Goal: Transaction & Acquisition: Purchase product/service

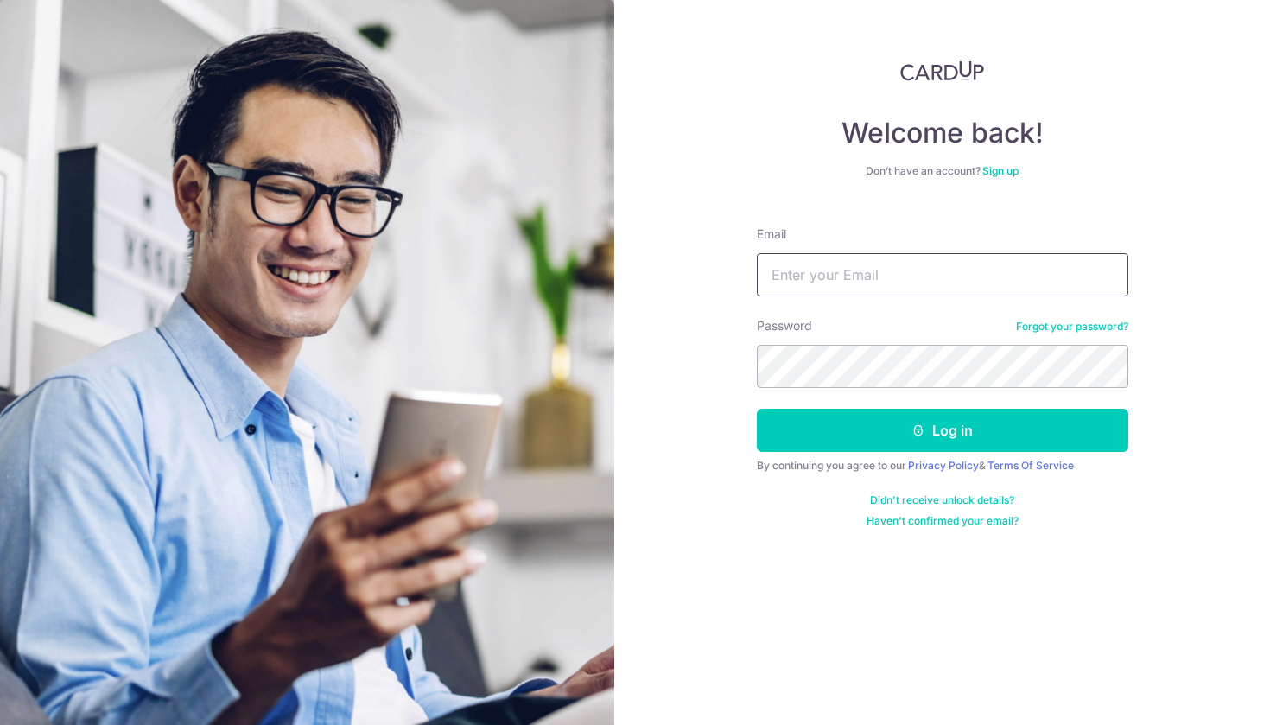
click at [817, 286] on input "Email" at bounding box center [943, 274] width 372 height 43
type input "hengsining@gmail.com"
click at [942, 430] on button "Log in" at bounding box center [943, 430] width 372 height 43
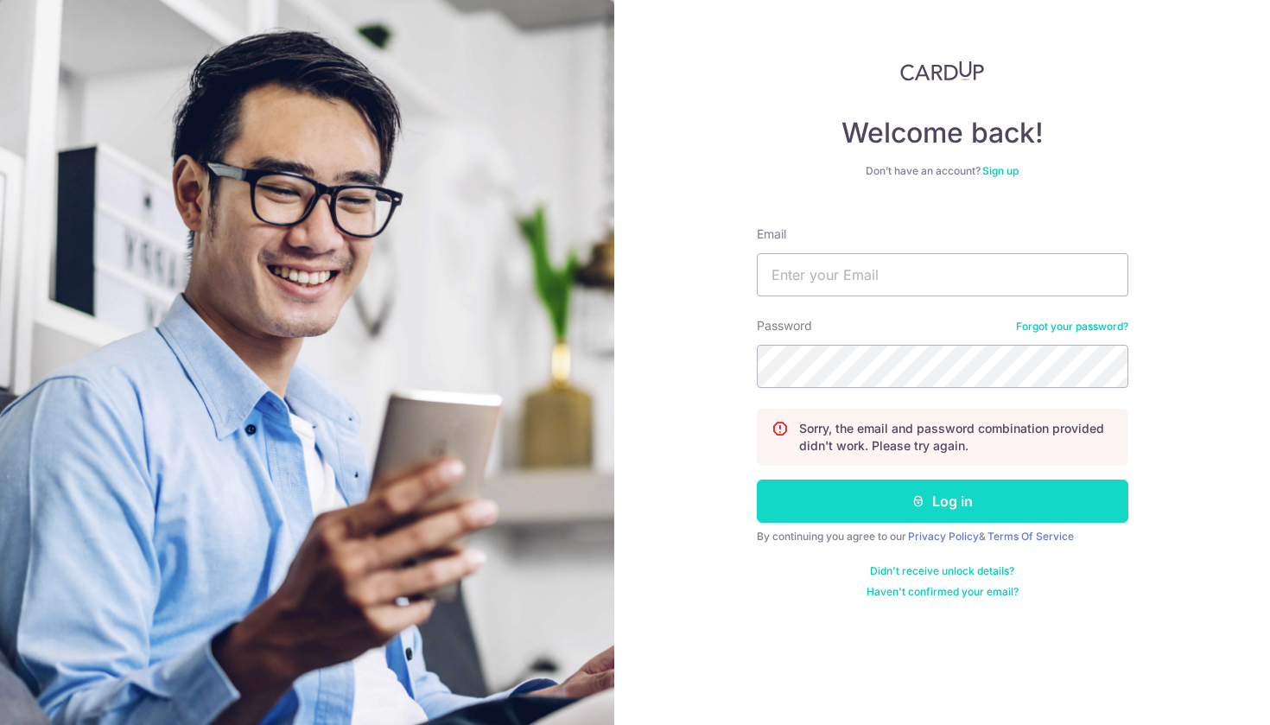
click at [997, 491] on button "Log in" at bounding box center [943, 501] width 372 height 43
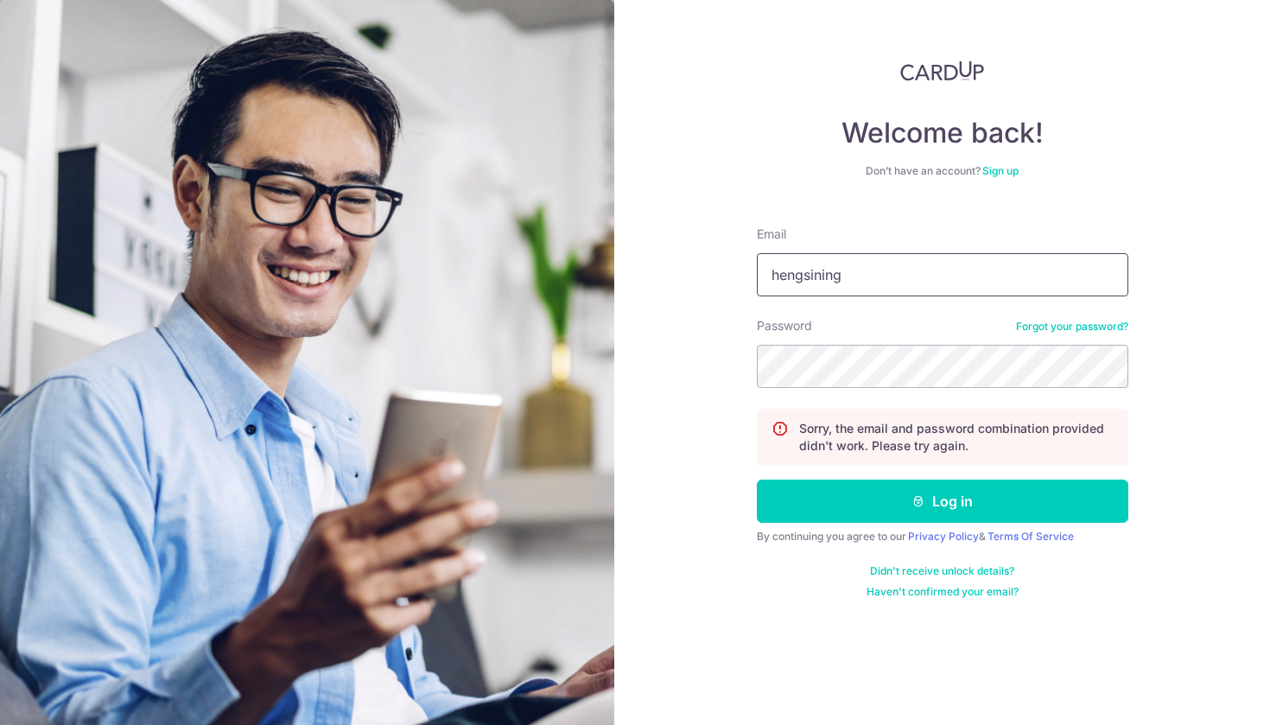
type input "hengsining"
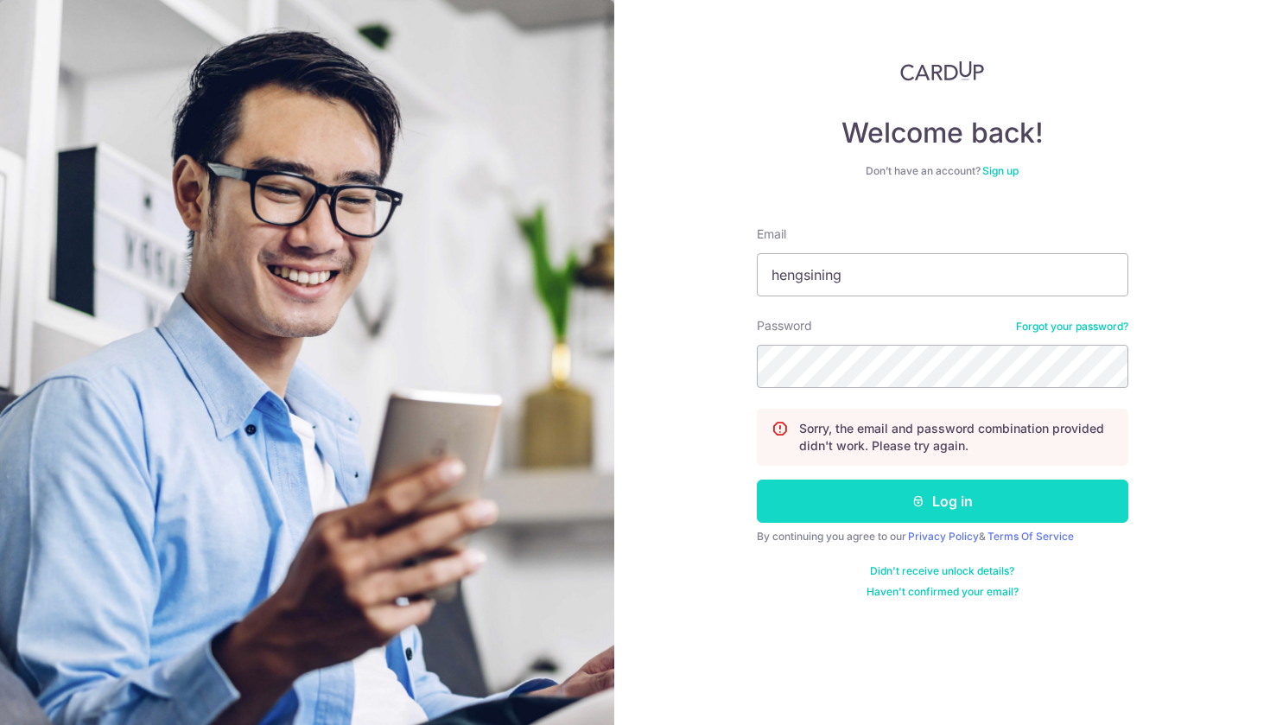
click at [918, 499] on icon "submit" at bounding box center [919, 501] width 14 height 14
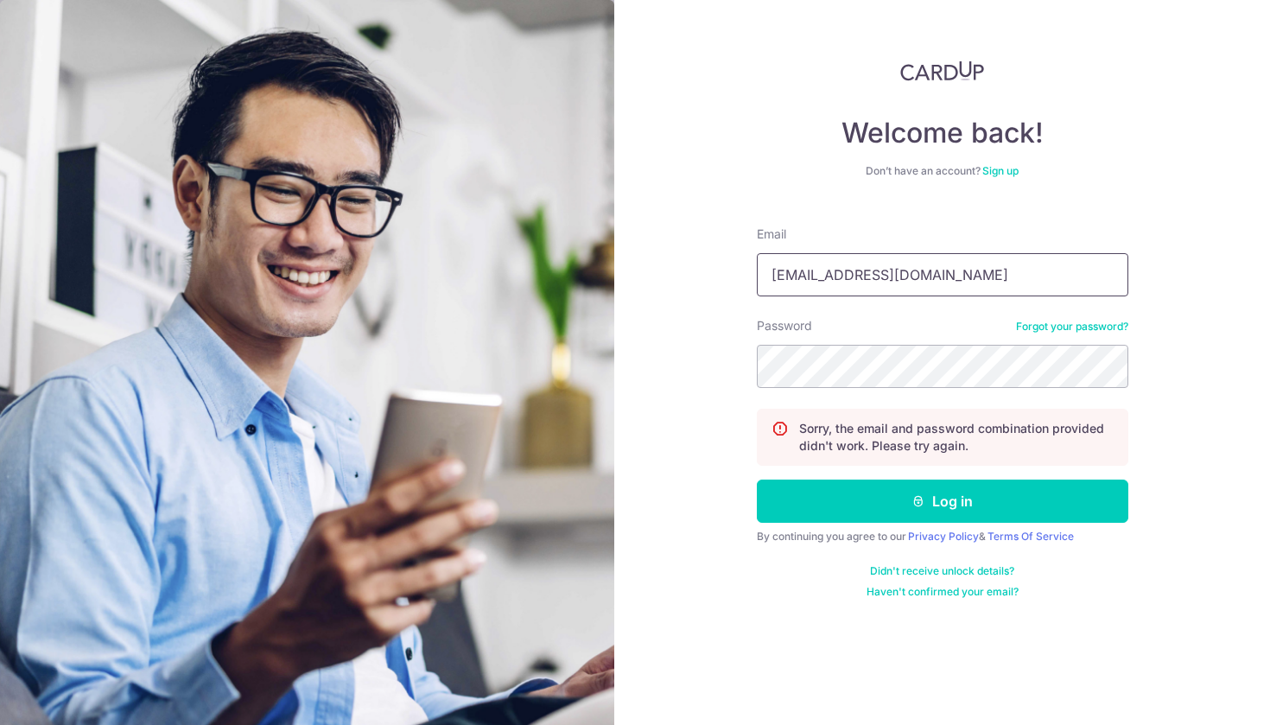
type input "[EMAIL_ADDRESS][DOMAIN_NAME]"
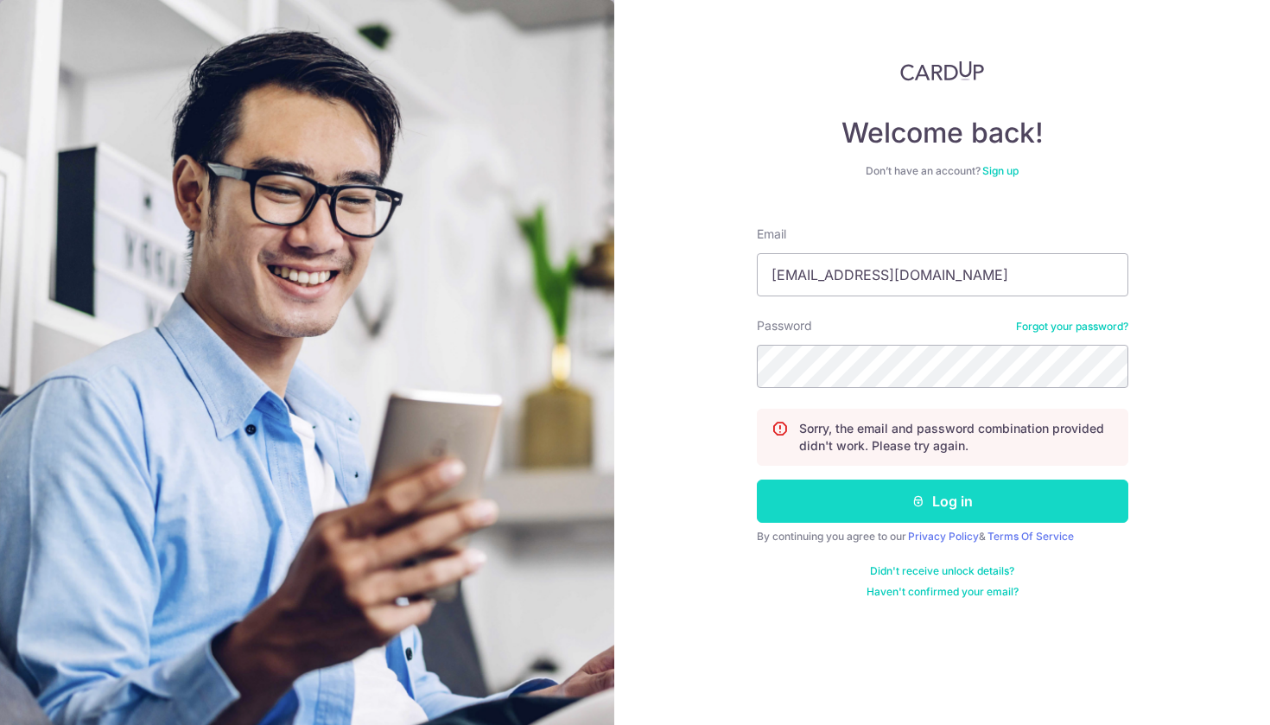
click at [955, 499] on button "Log in" at bounding box center [943, 501] width 372 height 43
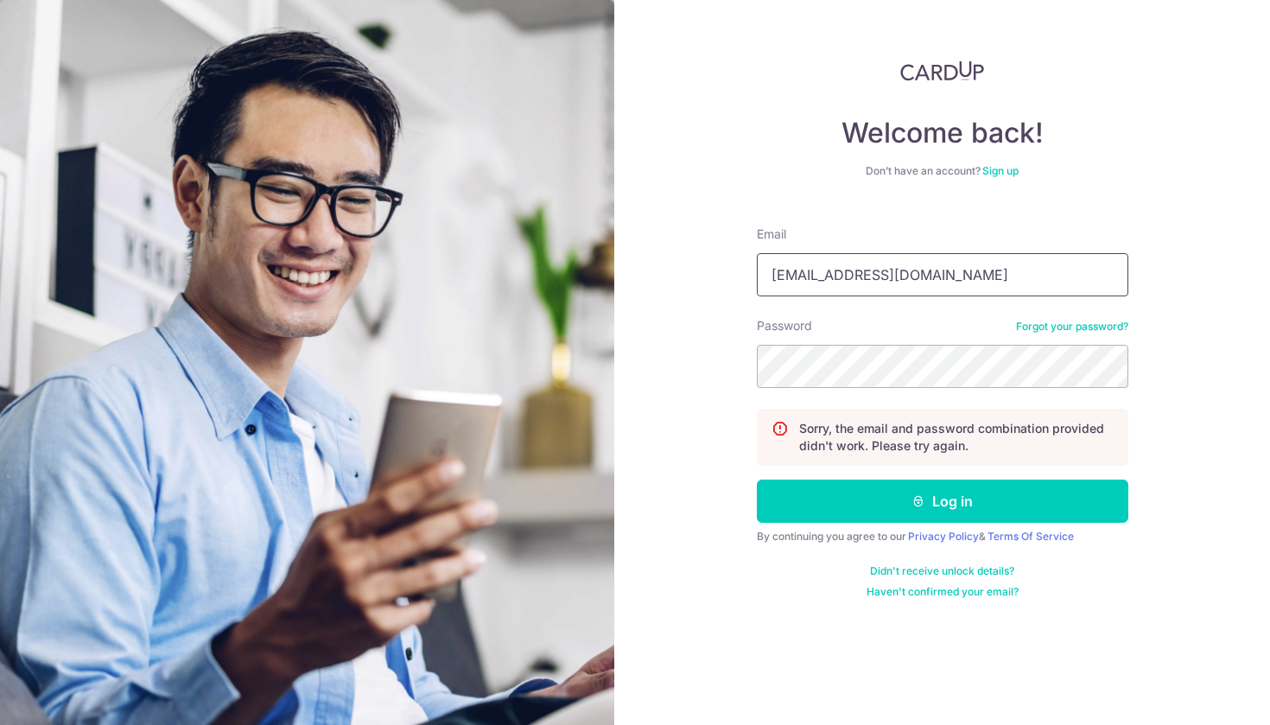
type input "[EMAIL_ADDRESS][DOMAIN_NAME]"
click at [942, 501] on button "Log in" at bounding box center [943, 501] width 372 height 43
click at [1026, 328] on link "Forgot your password?" at bounding box center [1072, 327] width 112 height 14
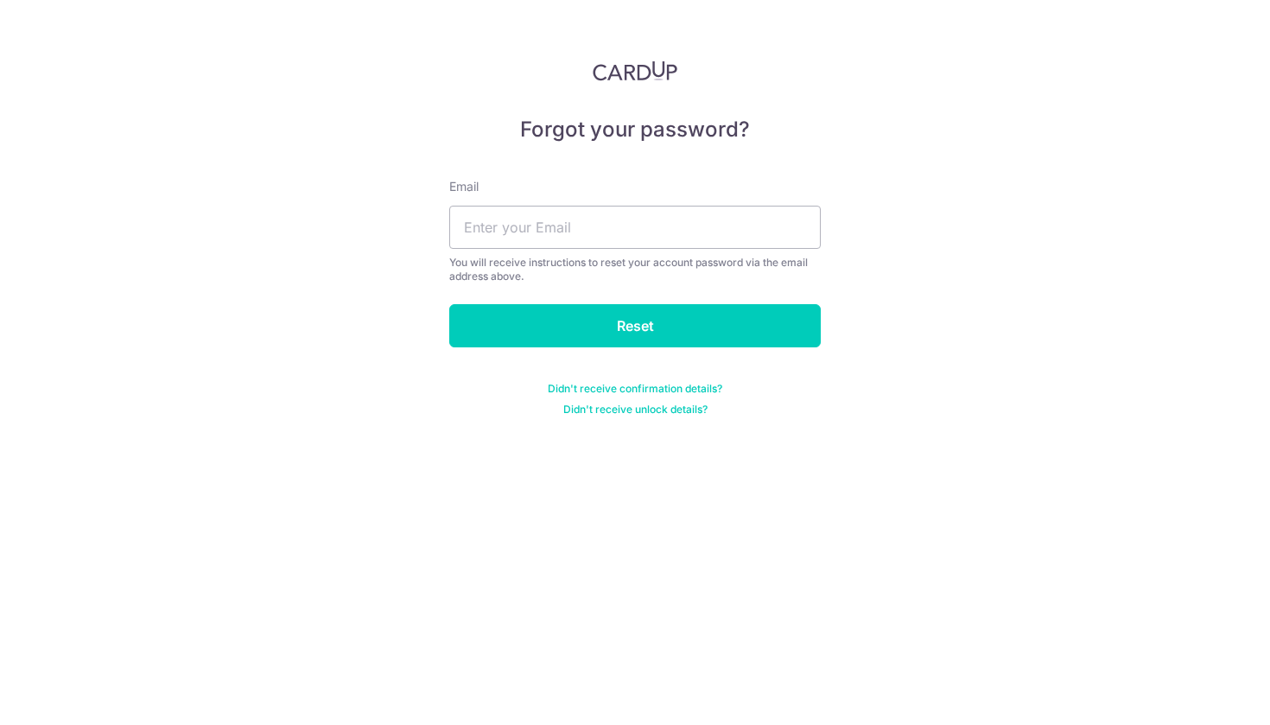
click at [741, 251] on div "Email You will receive instructions to reset your account password via the emai…" at bounding box center [635, 230] width 372 height 105
click at [713, 226] on input "text" at bounding box center [635, 227] width 372 height 43
type input "[EMAIL_ADDRESS][DOMAIN_NAME]"
click at [635, 326] on input "Reset" at bounding box center [635, 325] width 372 height 43
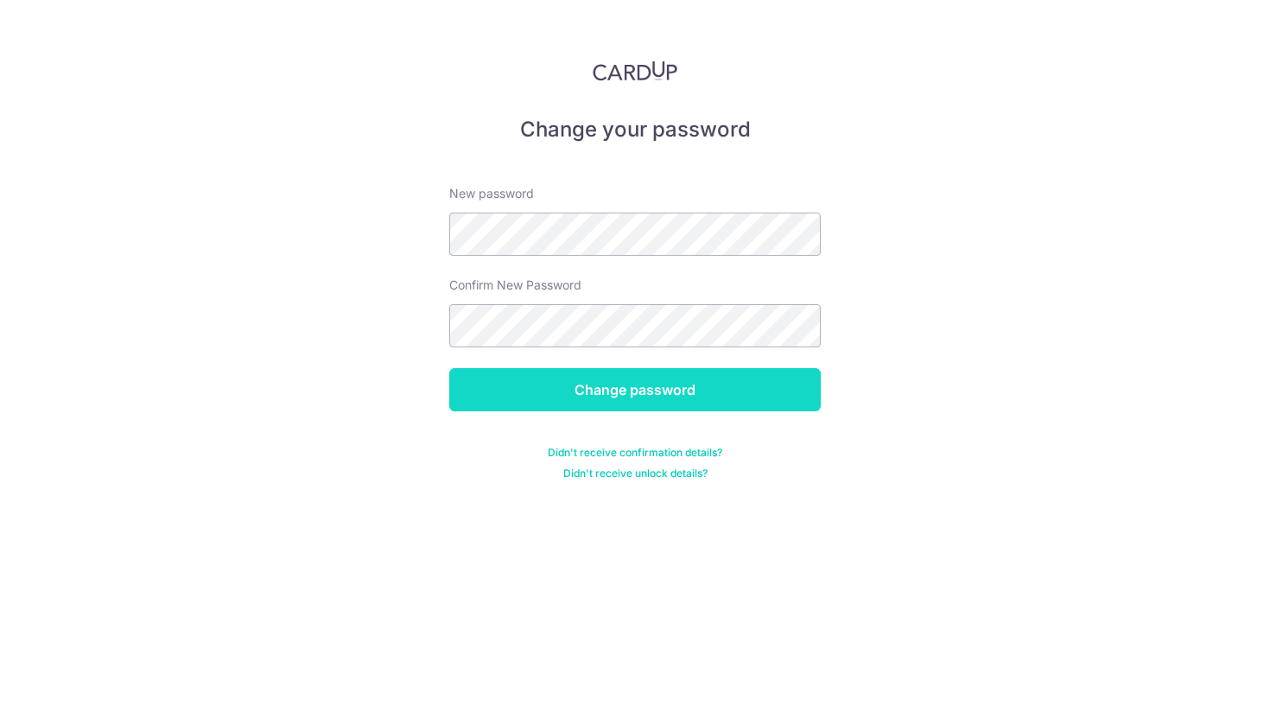
click at [604, 397] on input "Change password" at bounding box center [635, 389] width 372 height 43
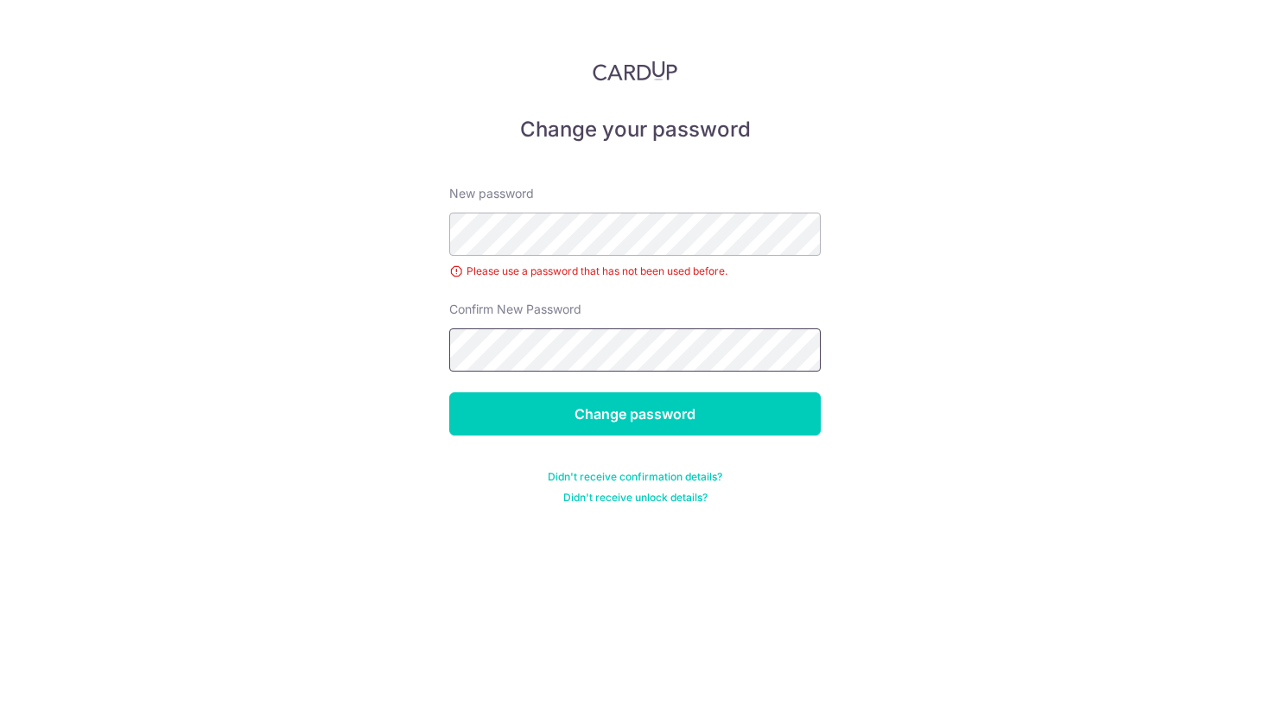
click at [635, 414] on input "Change password" at bounding box center [635, 413] width 372 height 43
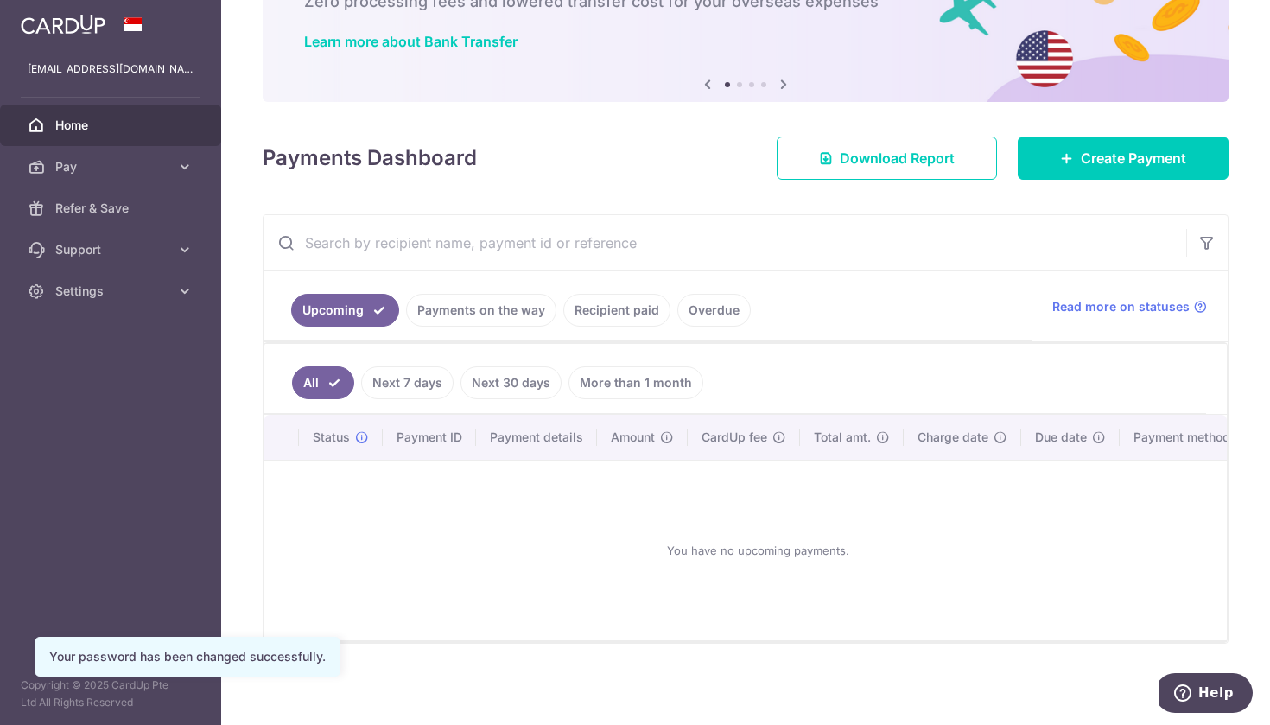
scroll to position [119, 0]
click at [1121, 156] on span "Create Payment" at bounding box center [1133, 158] width 105 height 21
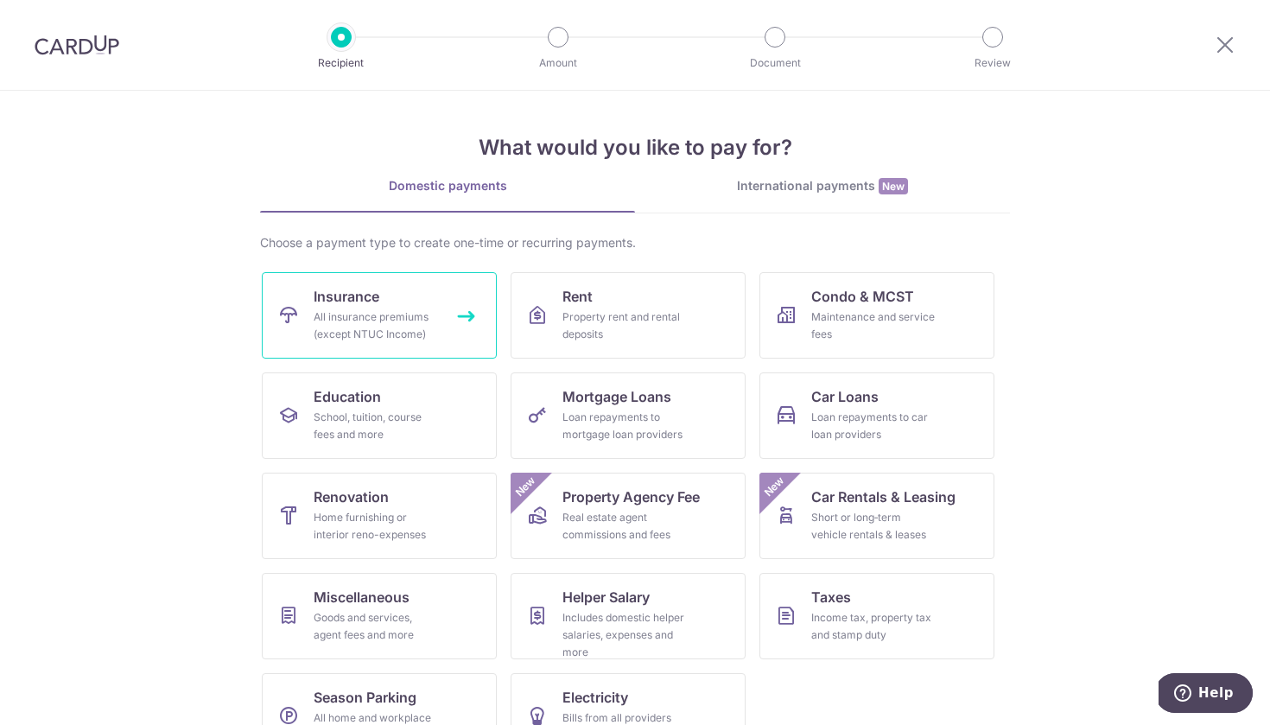
click at [450, 328] on link "Insurance All insurance premiums (except NTUC Income)" at bounding box center [379, 315] width 235 height 86
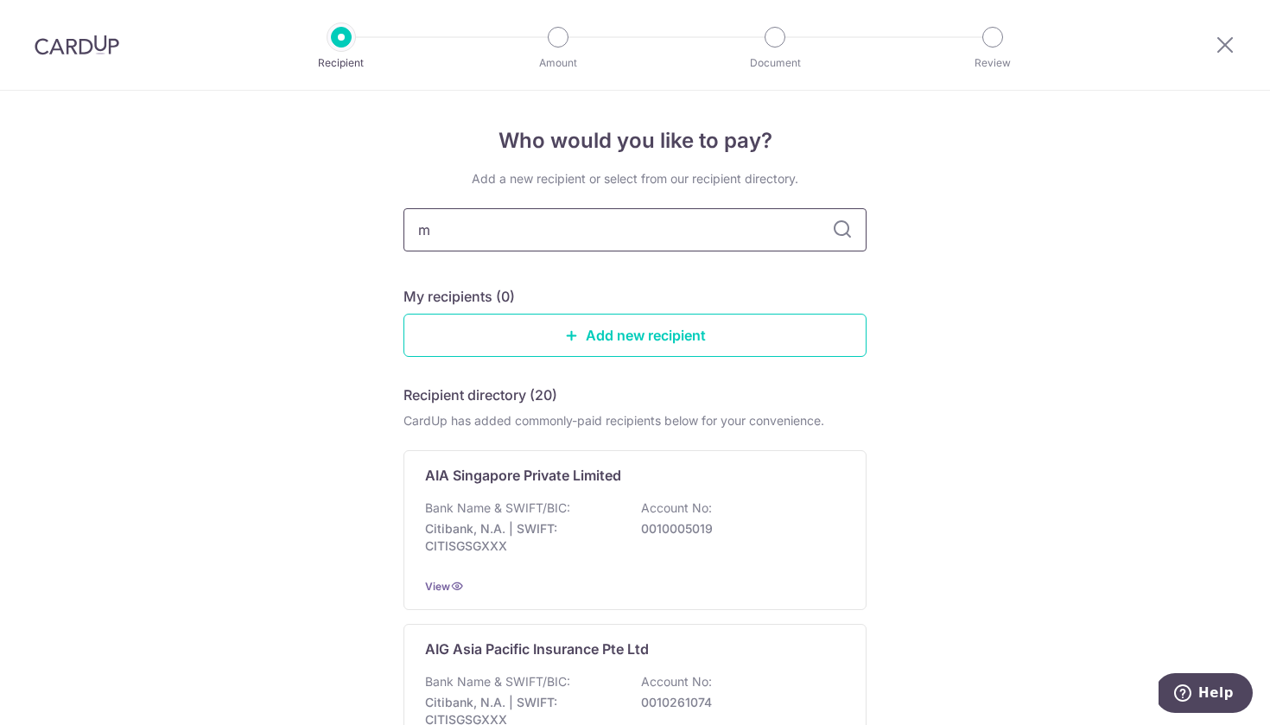
type input "ma"
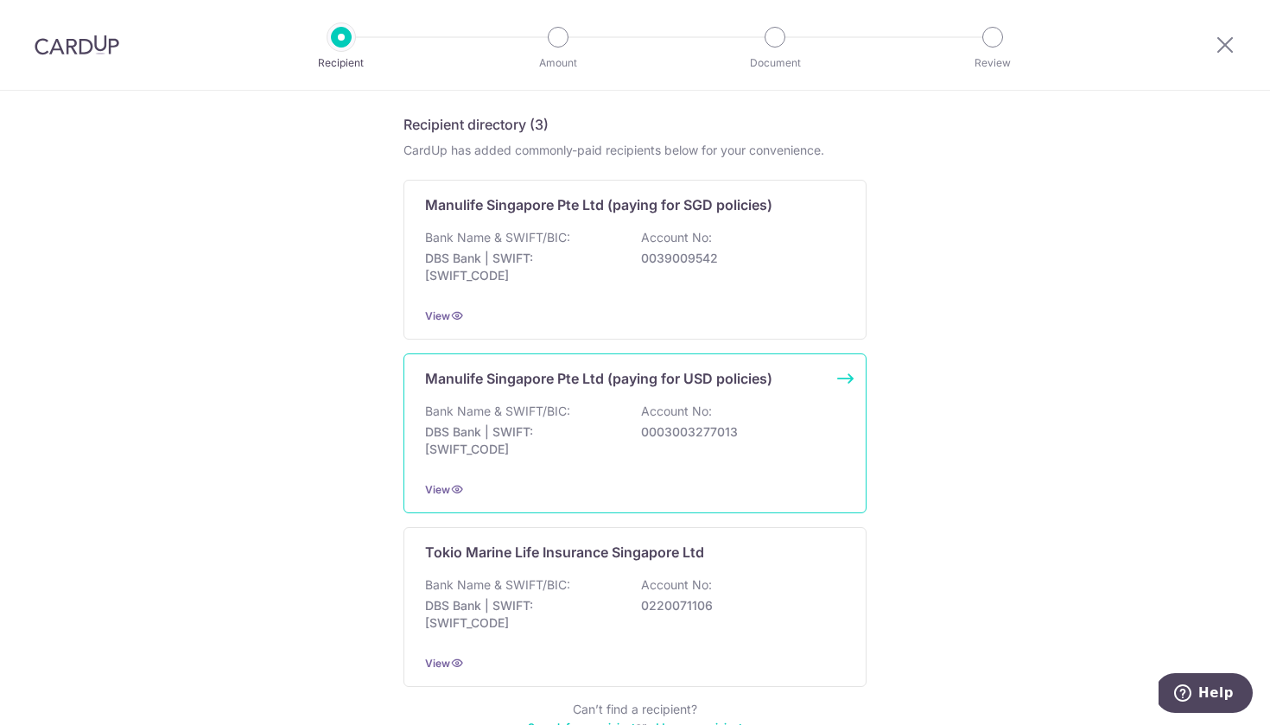
scroll to position [281, 0]
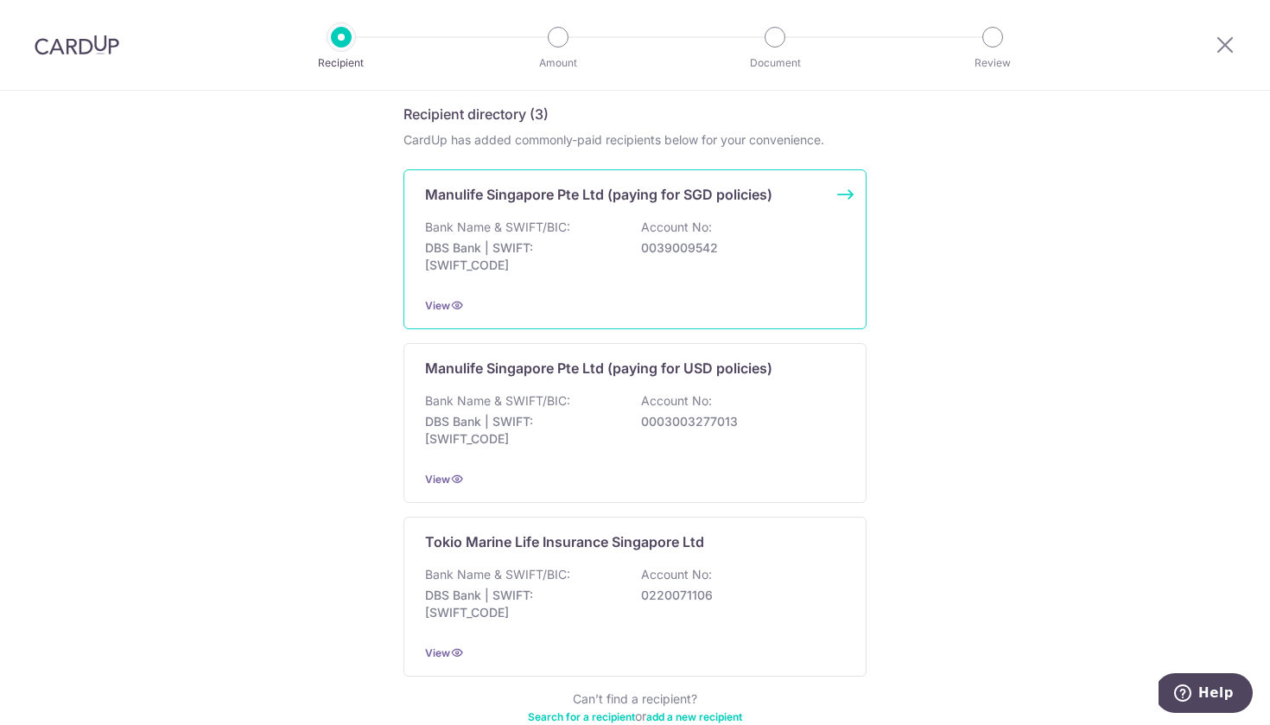
click at [653, 265] on div "Bank Name & SWIFT/BIC: DBS Bank | SWIFT: DBSSSGSGXXX Account No: 0039009542" at bounding box center [635, 251] width 420 height 64
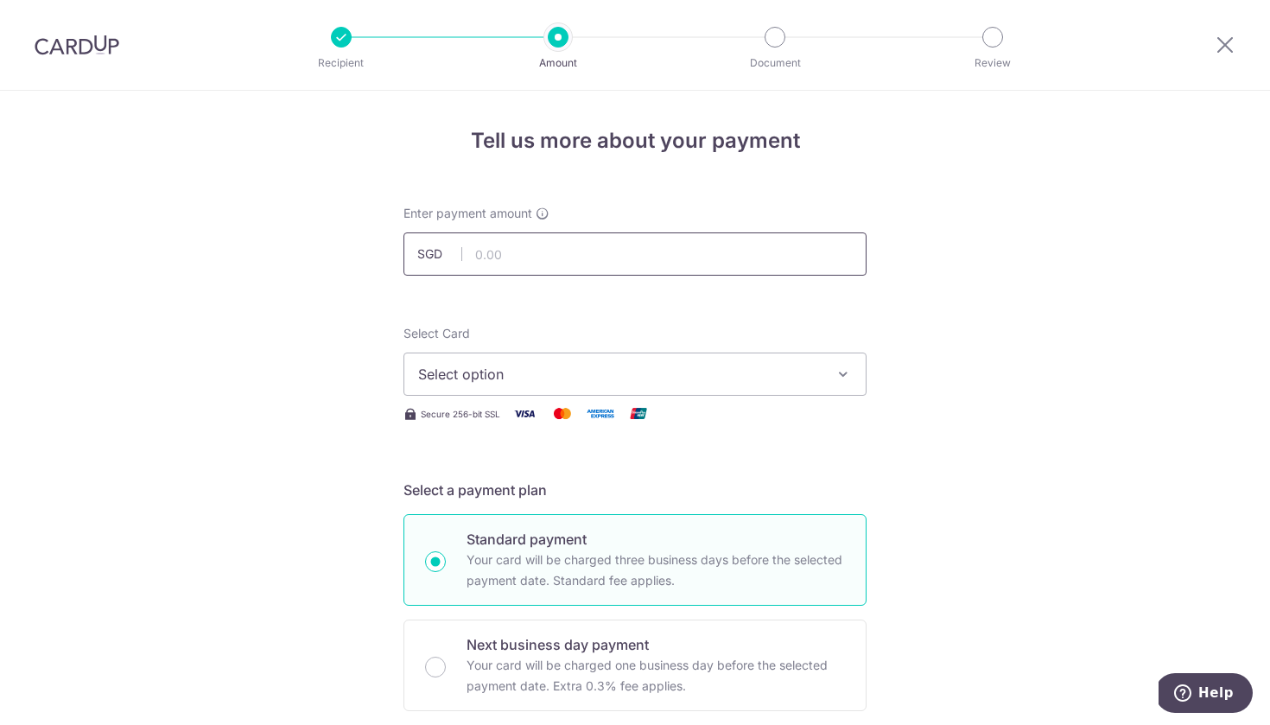
click at [606, 239] on input "text" at bounding box center [635, 253] width 463 height 43
type input "2,710.15"
click at [531, 353] on button "Select option" at bounding box center [635, 374] width 463 height 43
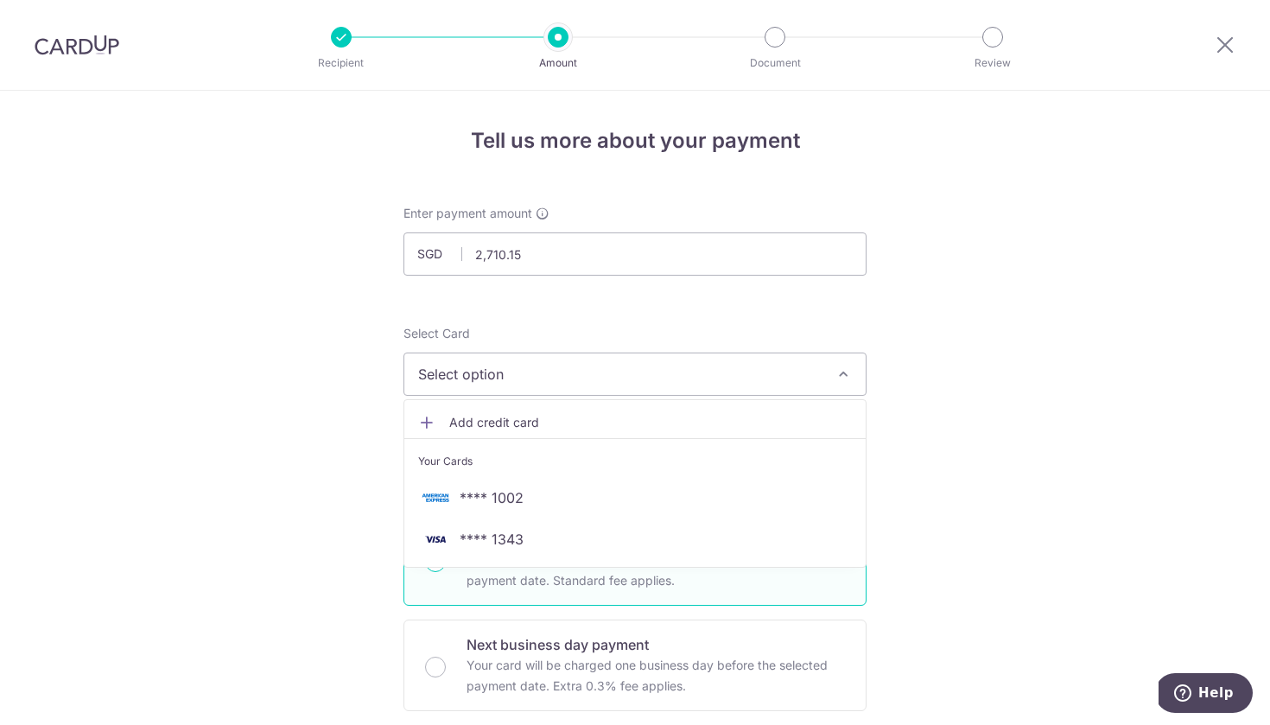
click at [531, 415] on span "Add credit card" at bounding box center [650, 422] width 403 height 17
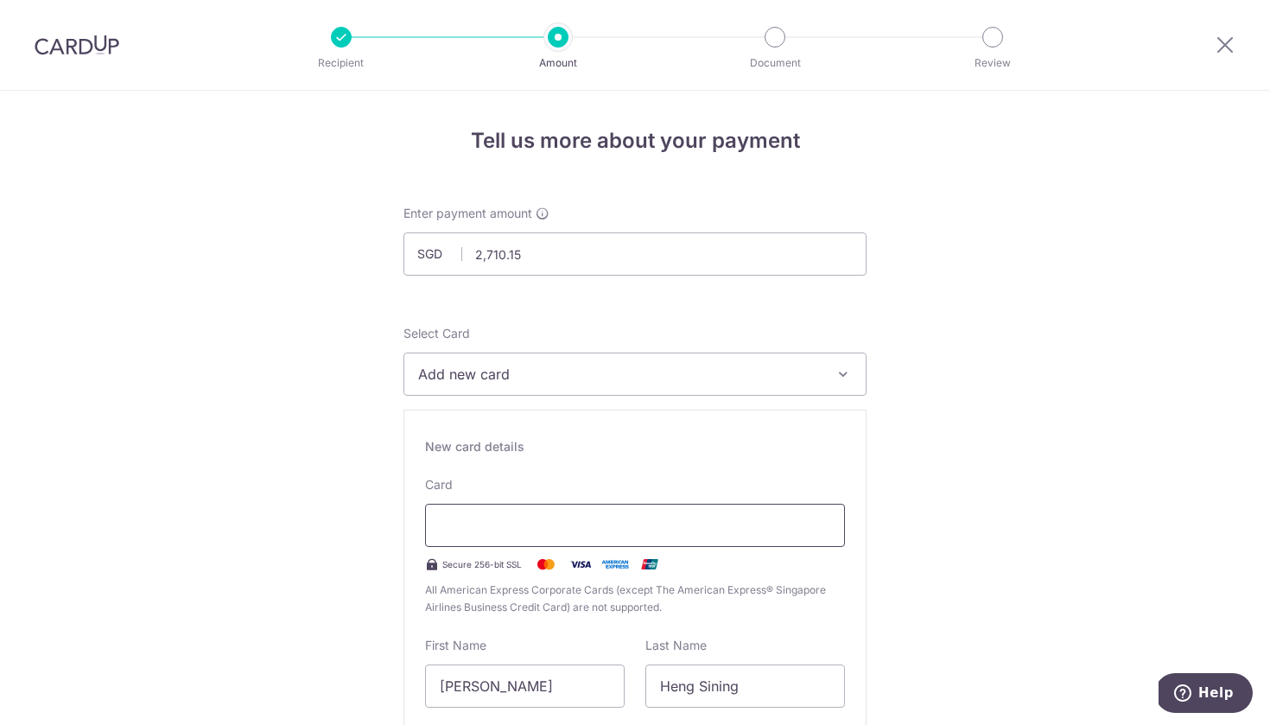
scroll to position [22, 0]
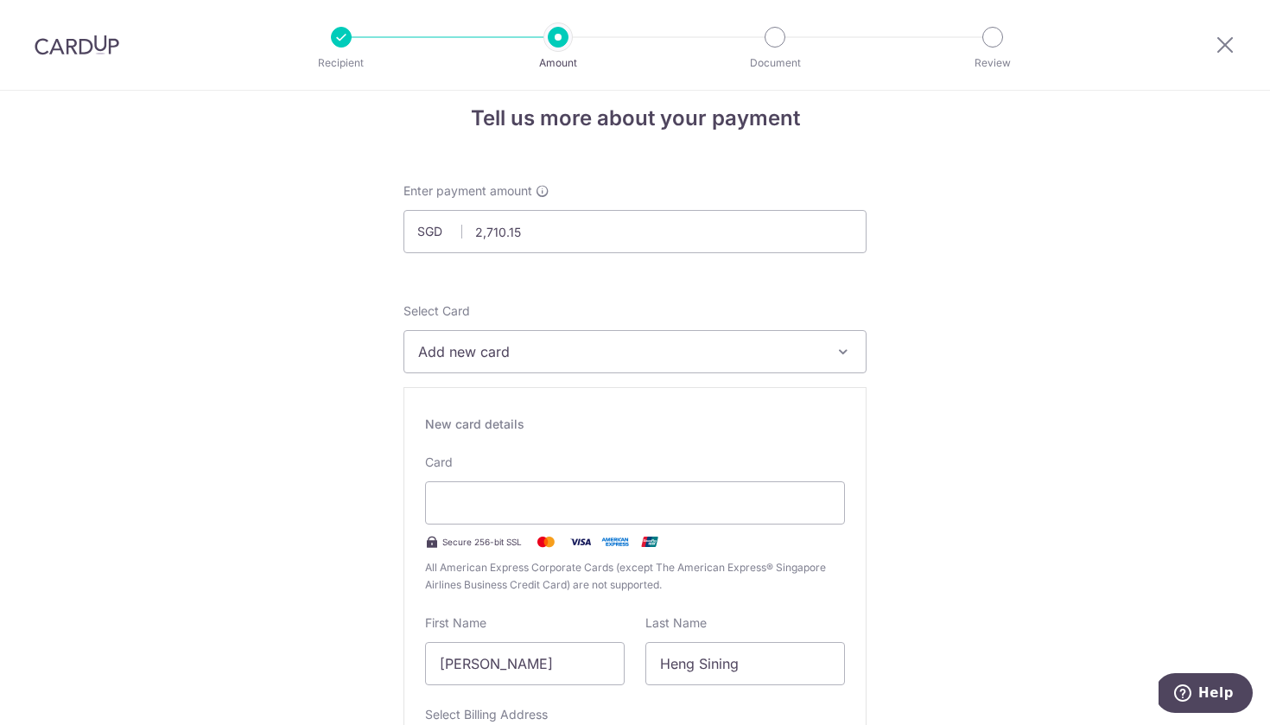
click at [671, 551] on div "Secure 256-bit SSL" at bounding box center [635, 541] width 420 height 21
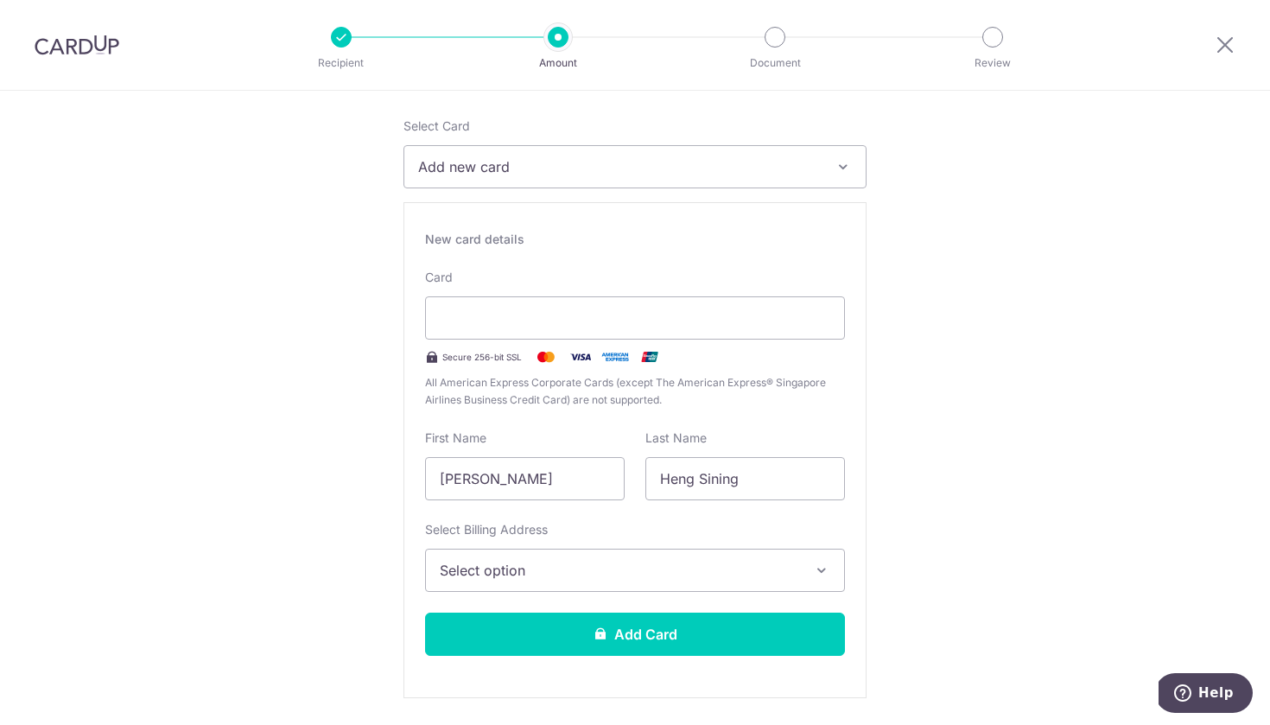
scroll to position [209, 0]
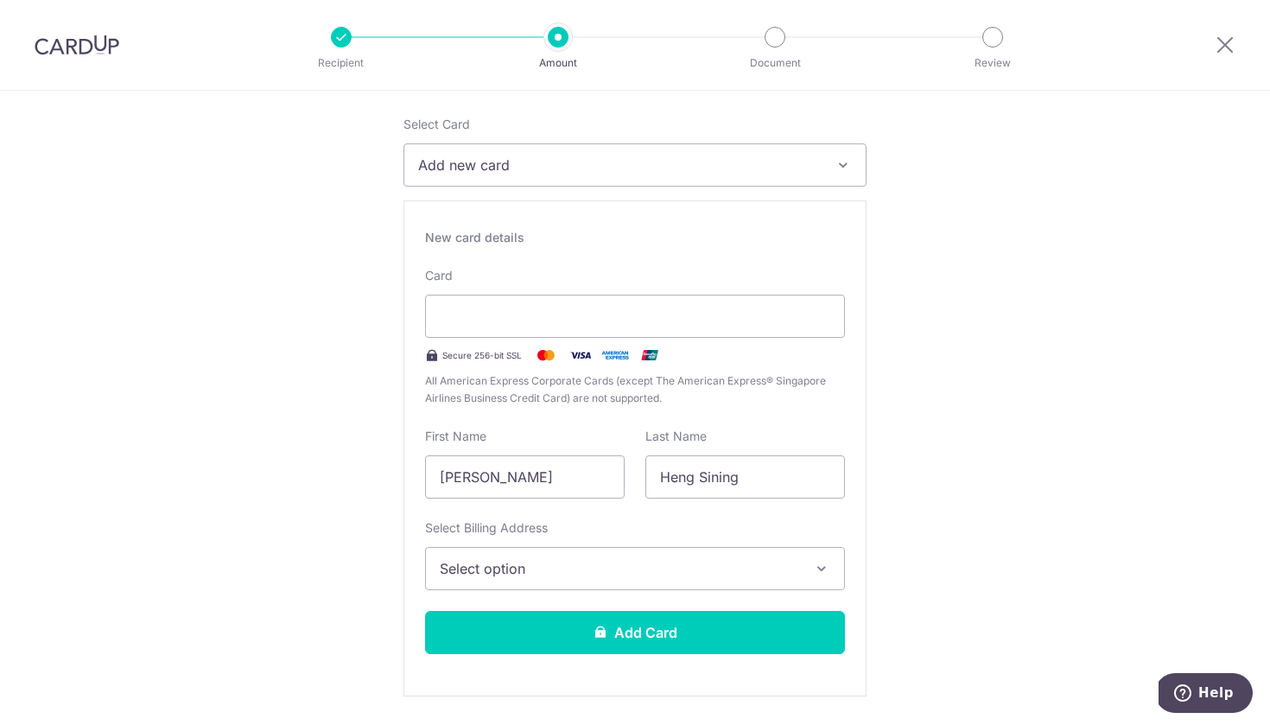
click at [706, 565] on span "Select option" at bounding box center [619, 568] width 359 height 21
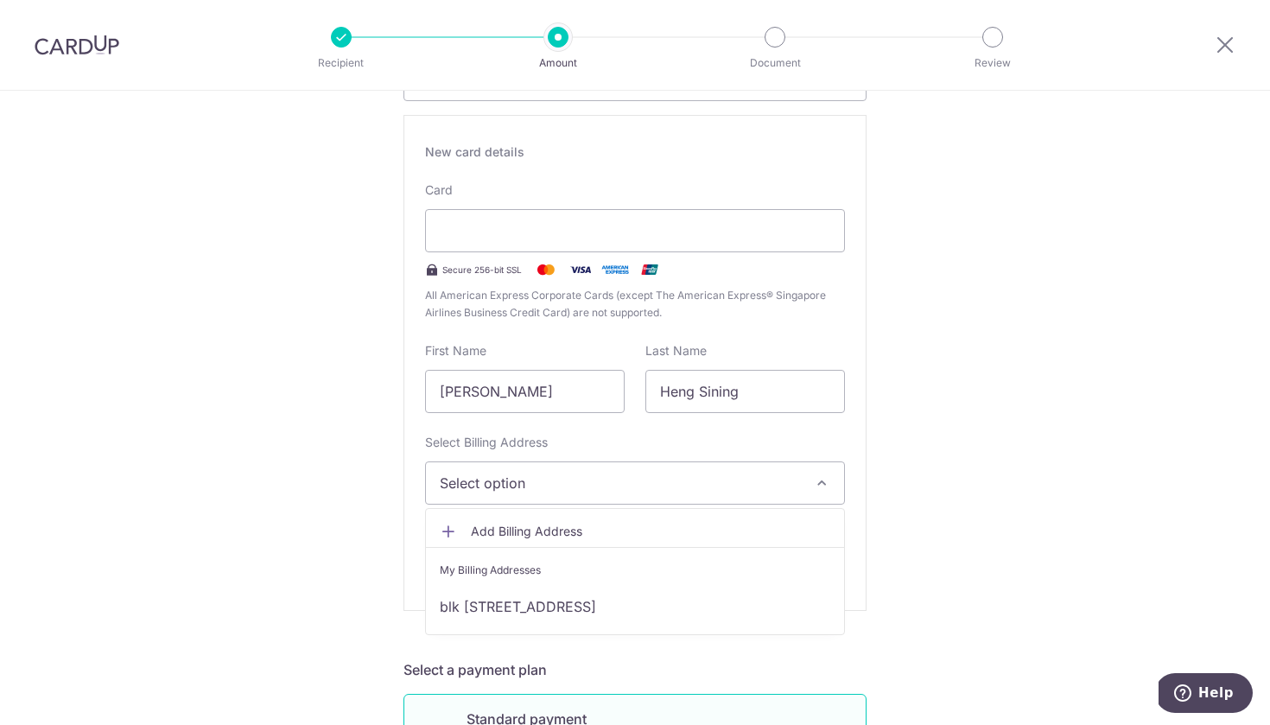
scroll to position [301, 0]
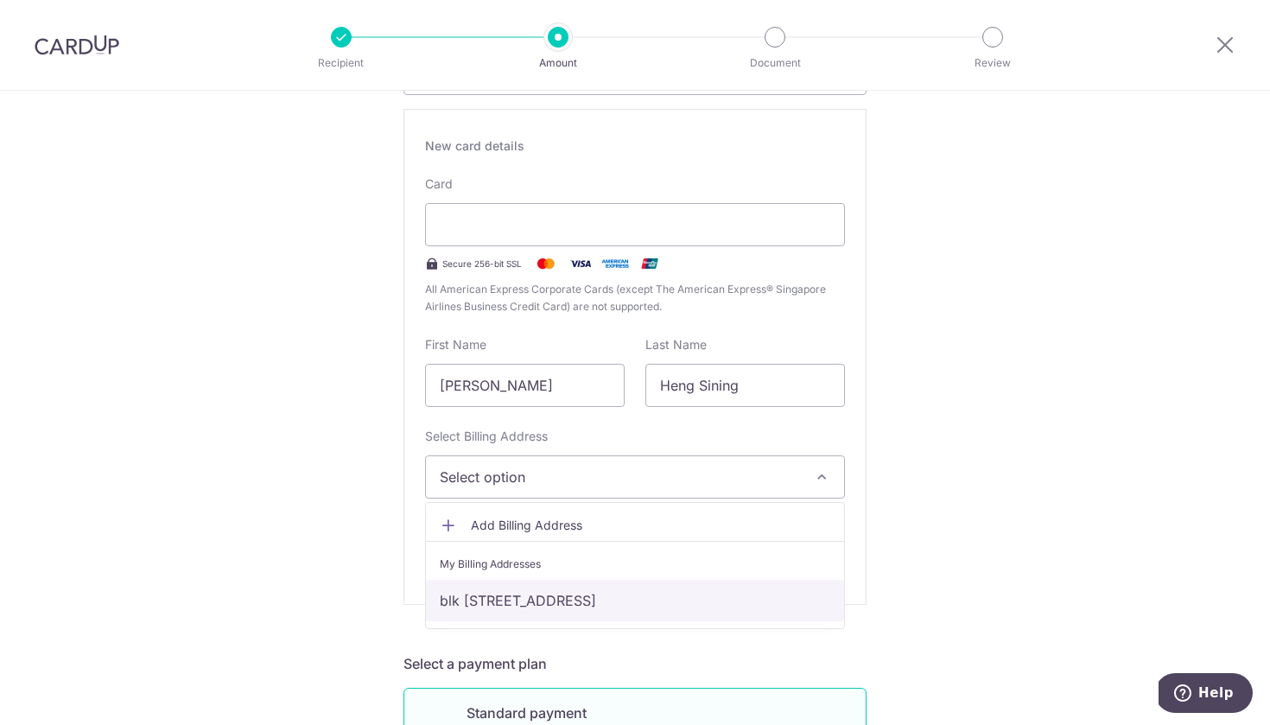
click at [601, 594] on link "blk 59 Compassvale Bow #02-17, Singapore, Singapore, Singapore-544988" at bounding box center [635, 600] width 418 height 41
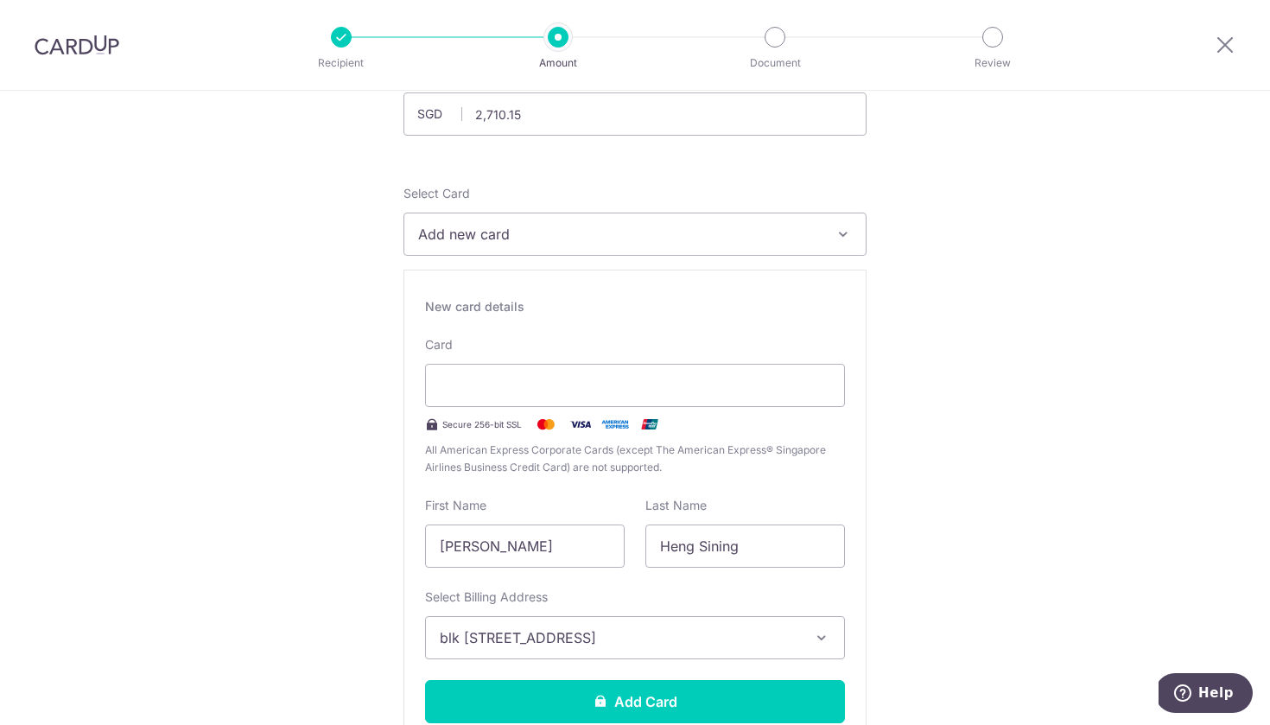
scroll to position [101, 0]
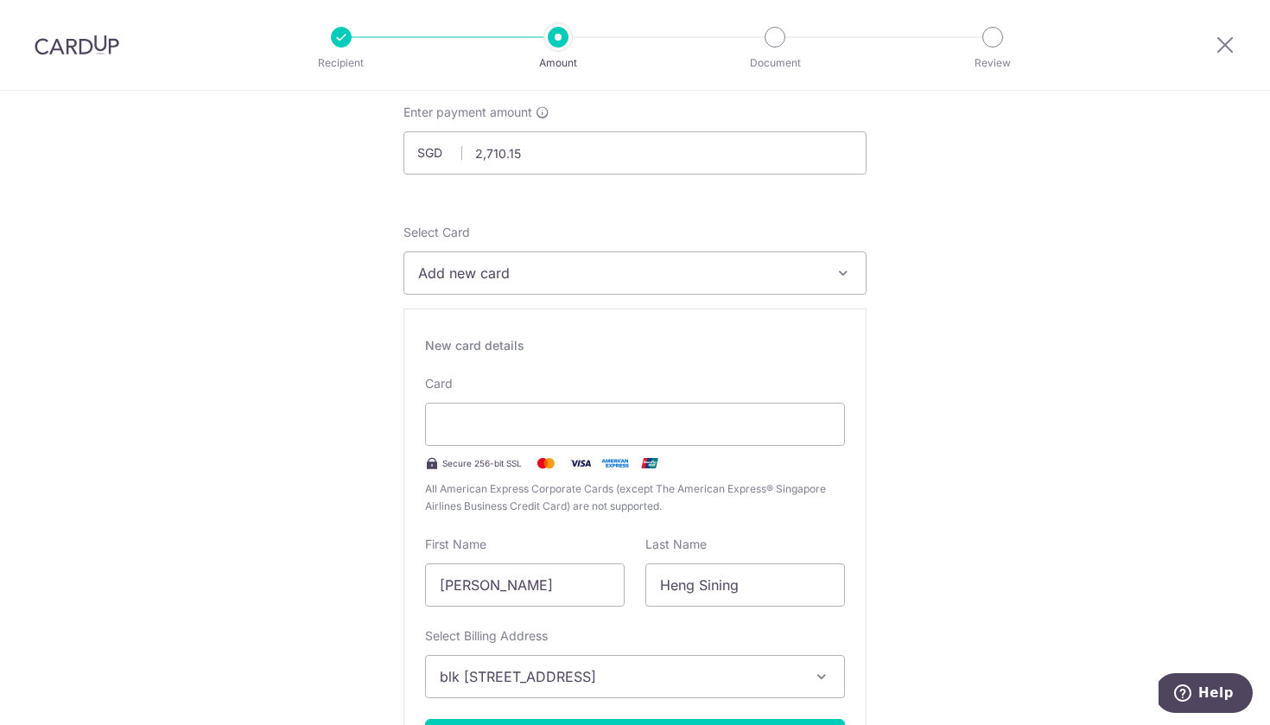
click at [578, 264] on span "Add new card" at bounding box center [619, 273] width 403 height 21
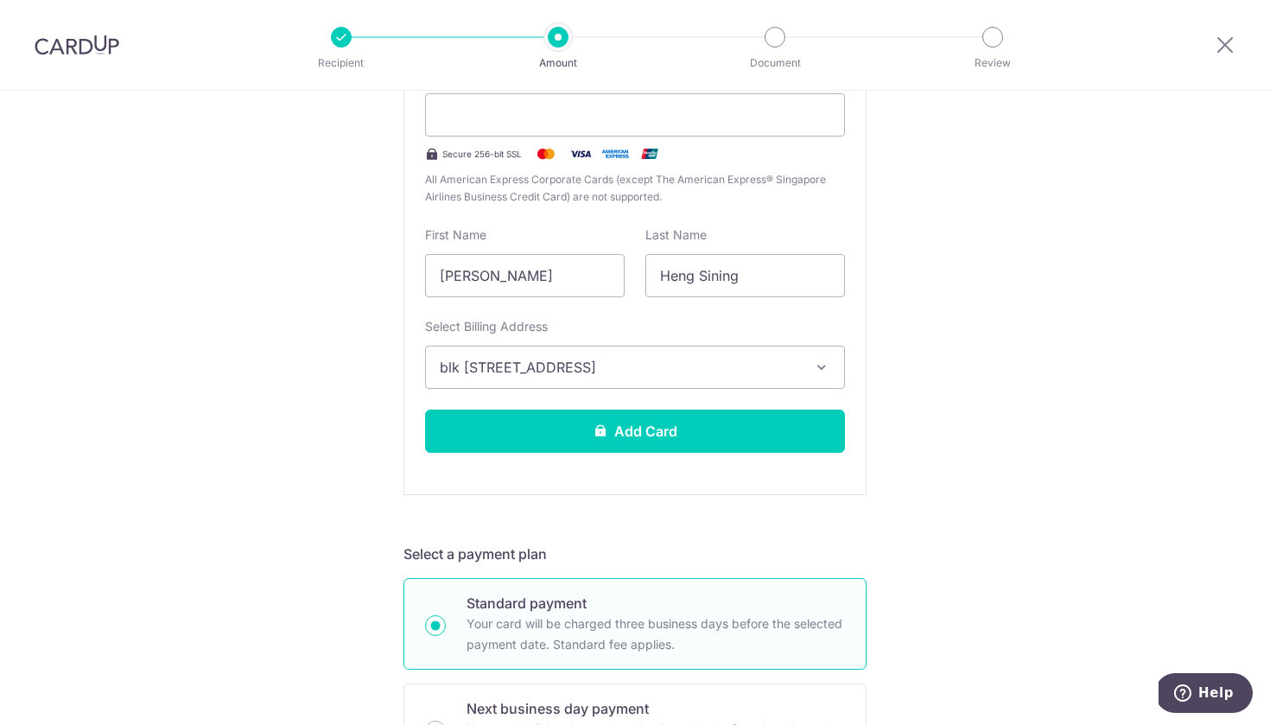
scroll to position [410, 0]
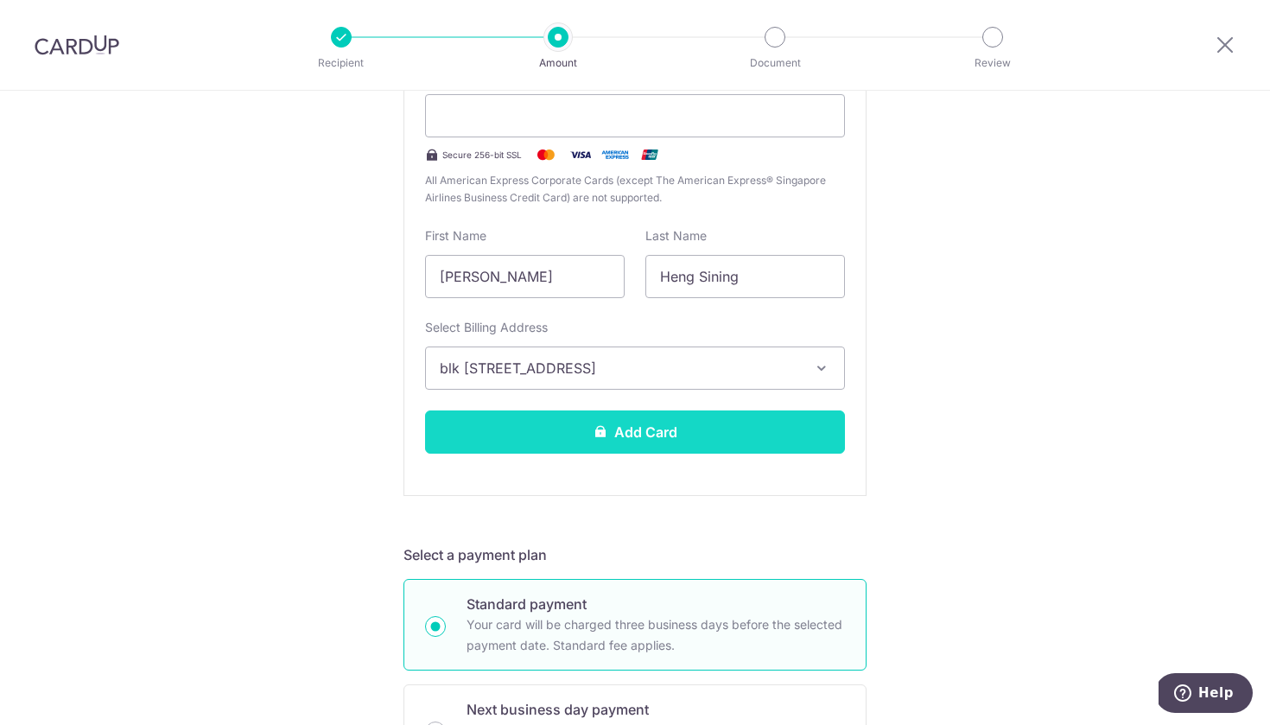
click at [696, 428] on button "Add Card" at bounding box center [635, 431] width 420 height 43
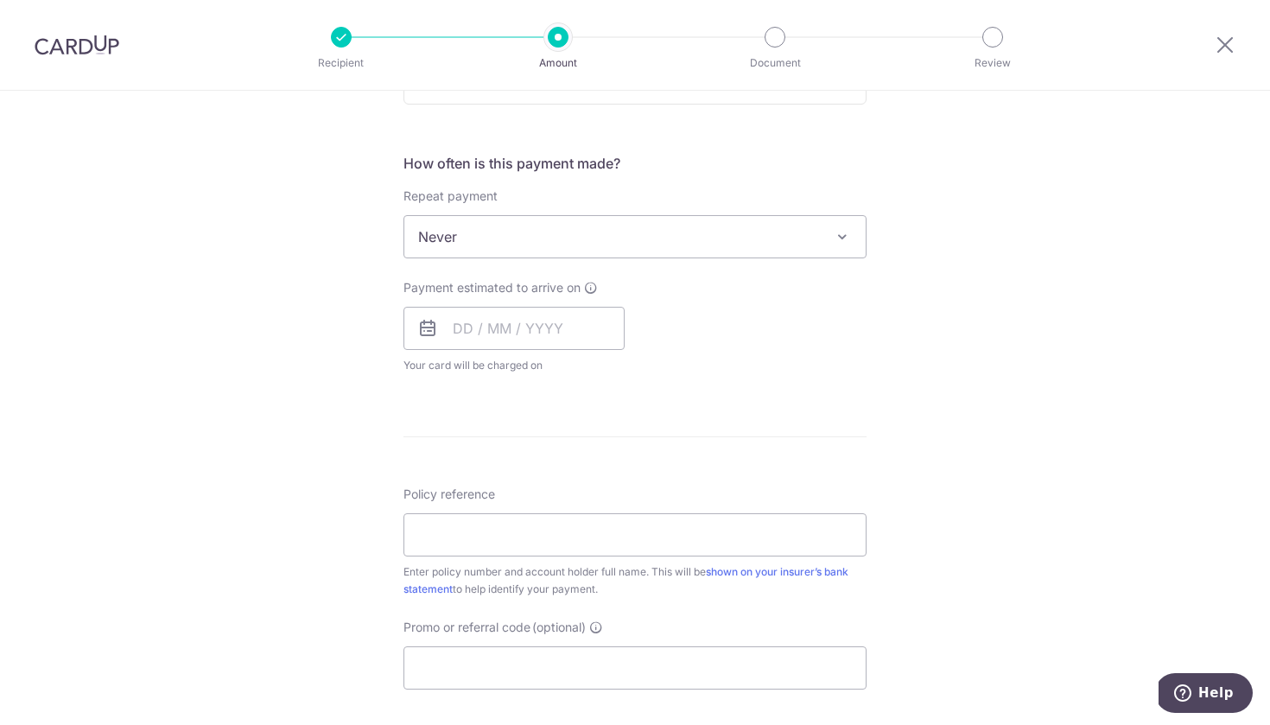
scroll to position [601, 0]
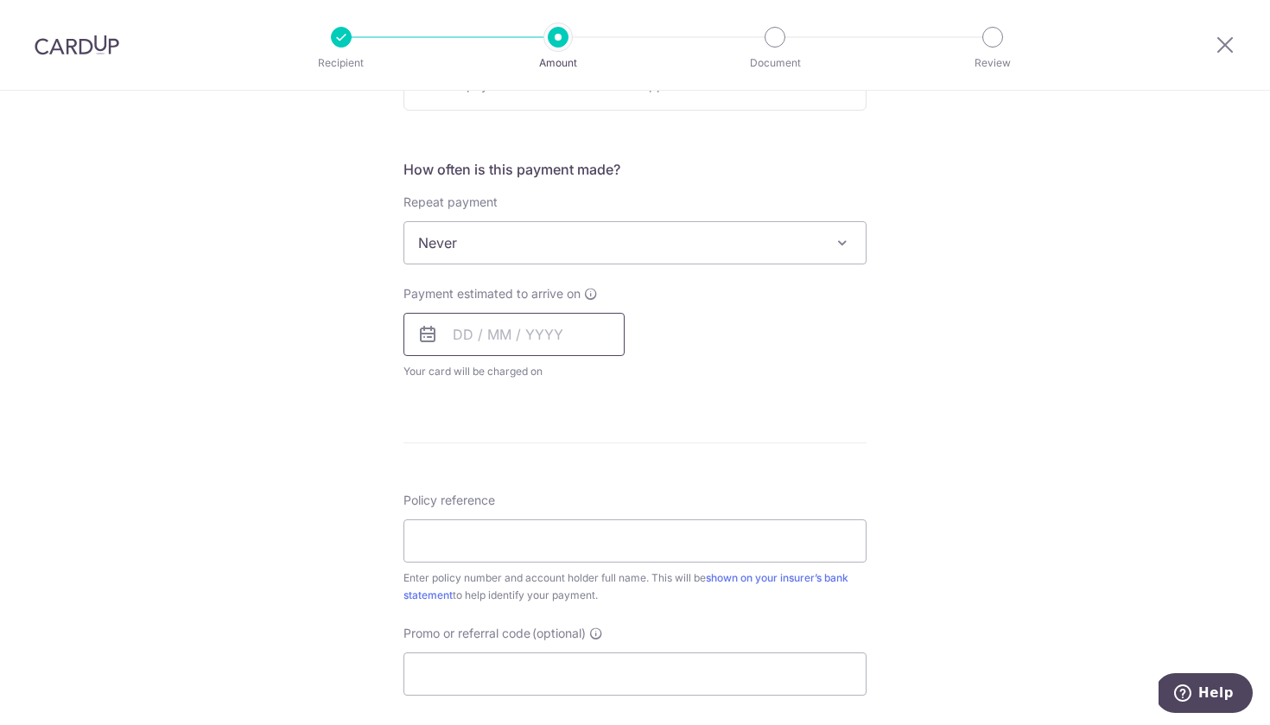
click at [518, 334] on input "text" at bounding box center [514, 334] width 221 height 43
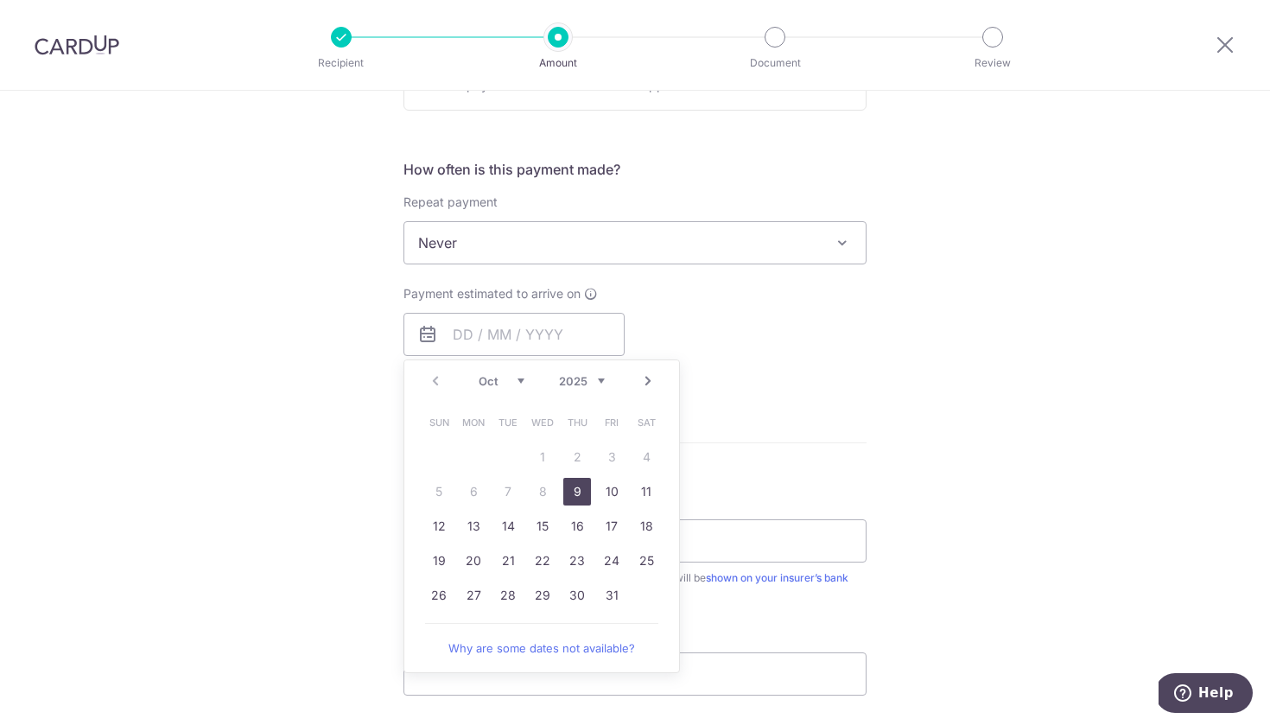
click at [575, 492] on link "9" at bounding box center [577, 492] width 28 height 28
type input "[DATE]"
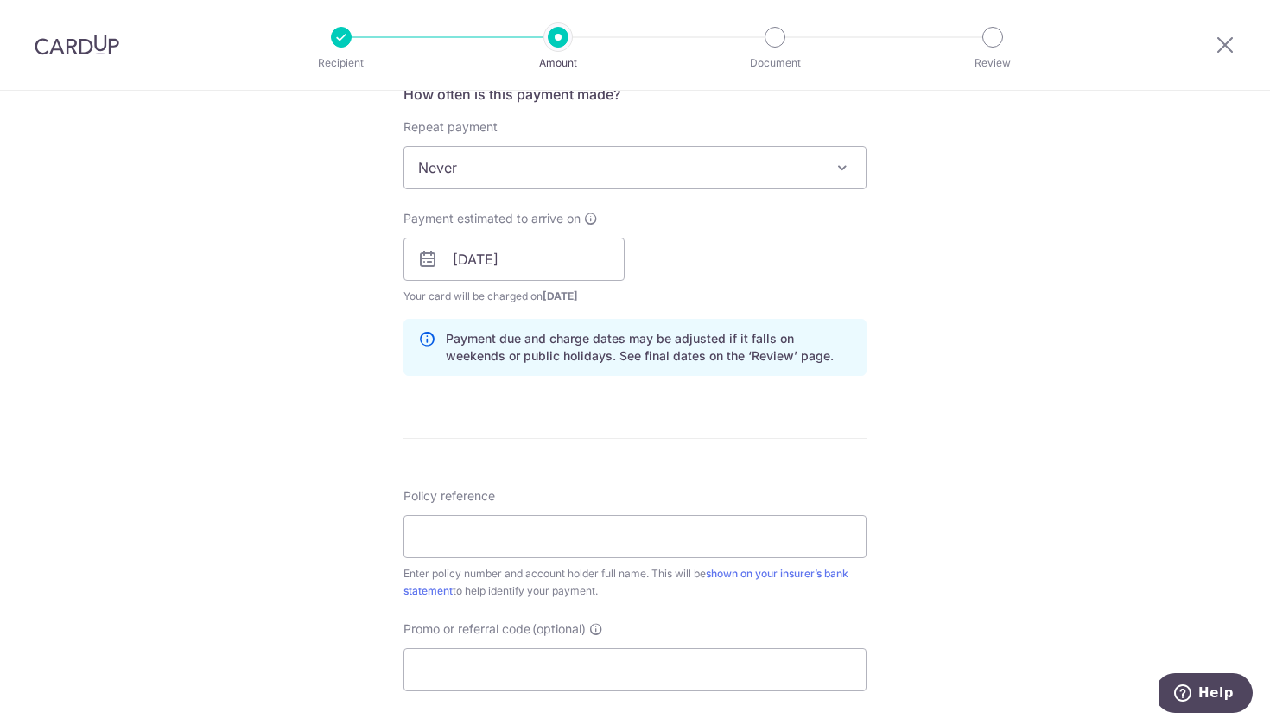
scroll to position [685, 0]
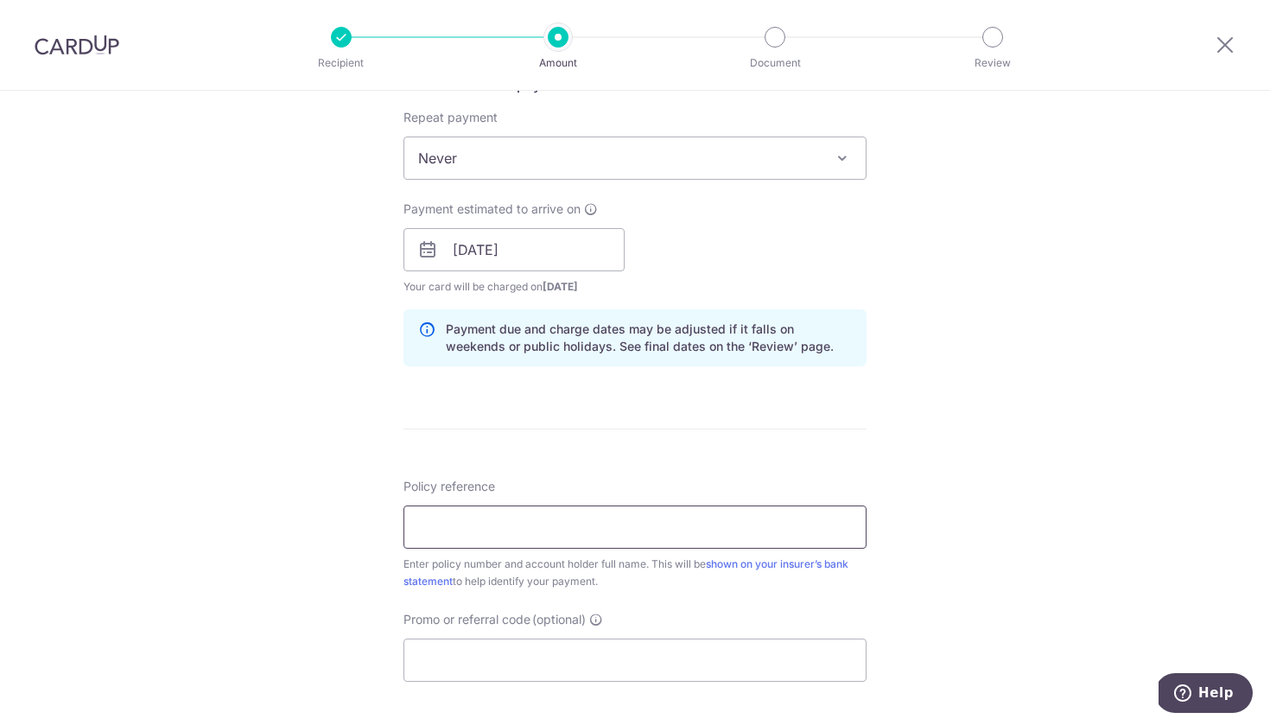
click at [514, 531] on input "Policy reference" at bounding box center [635, 526] width 463 height 43
paste input "2494233434"
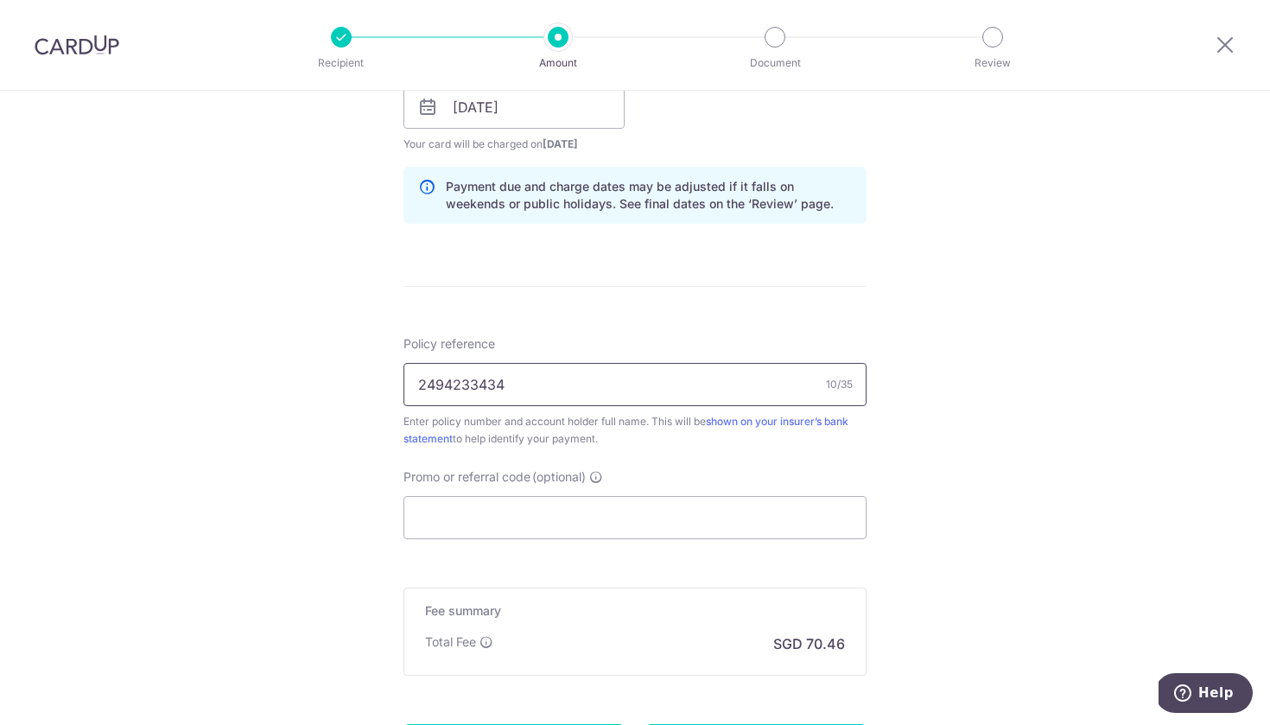
scroll to position [830, 0]
type input "2494233434"
click at [467, 524] on input "Promo or referral code (optional)" at bounding box center [635, 515] width 463 height 43
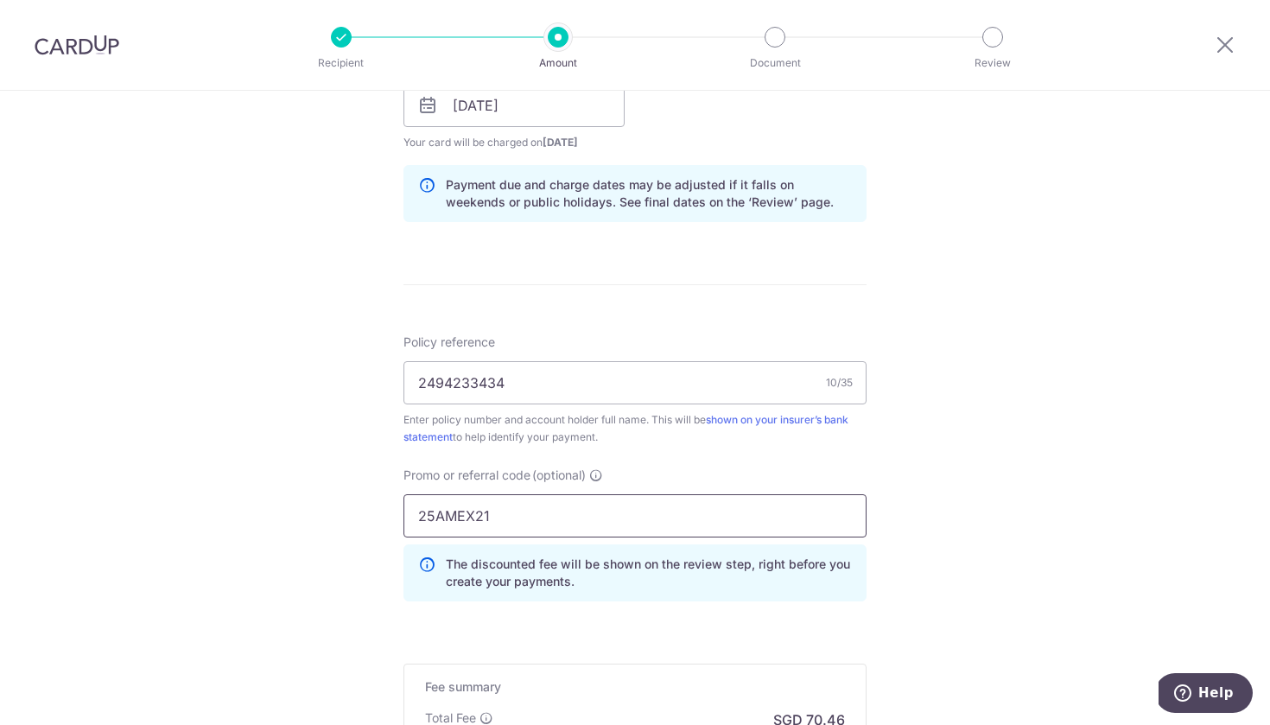
type input "25AMEX21"
click at [1026, 463] on div "Tell us more about your payment Enter payment amount SGD 2,710.15 2710.15 Card …" at bounding box center [635, 117] width 1270 height 1712
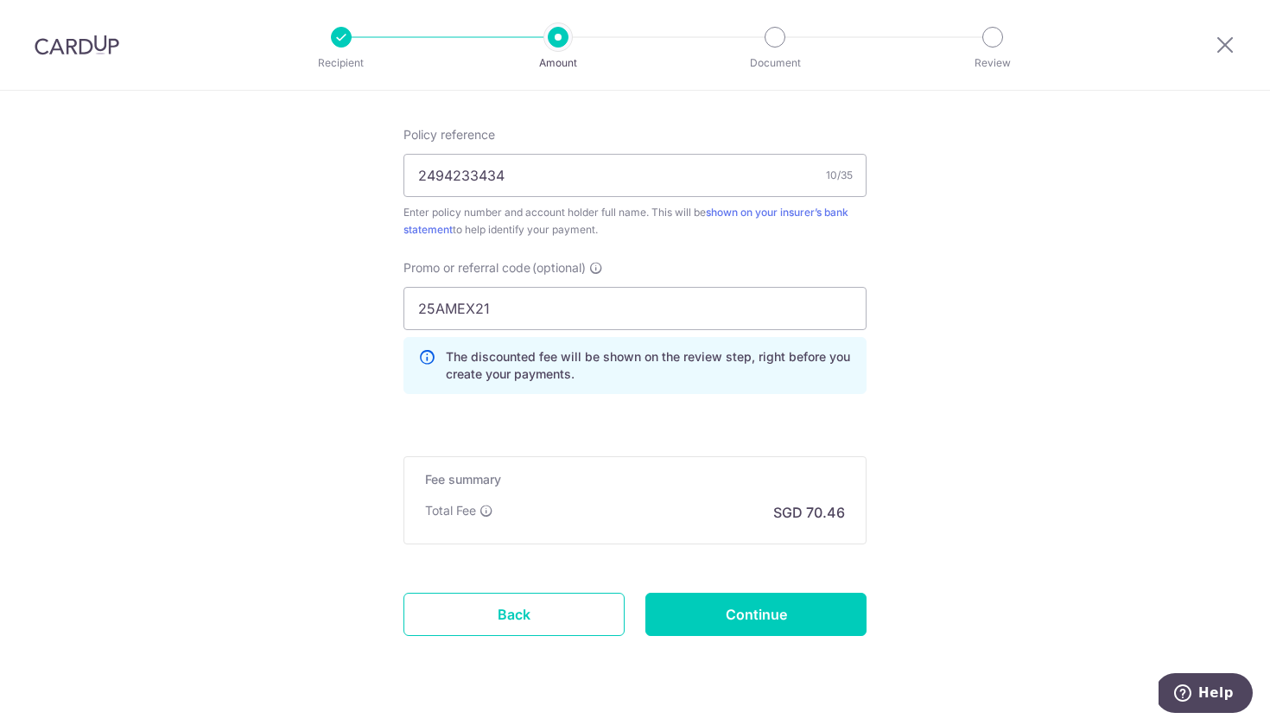
scroll to position [1075, 0]
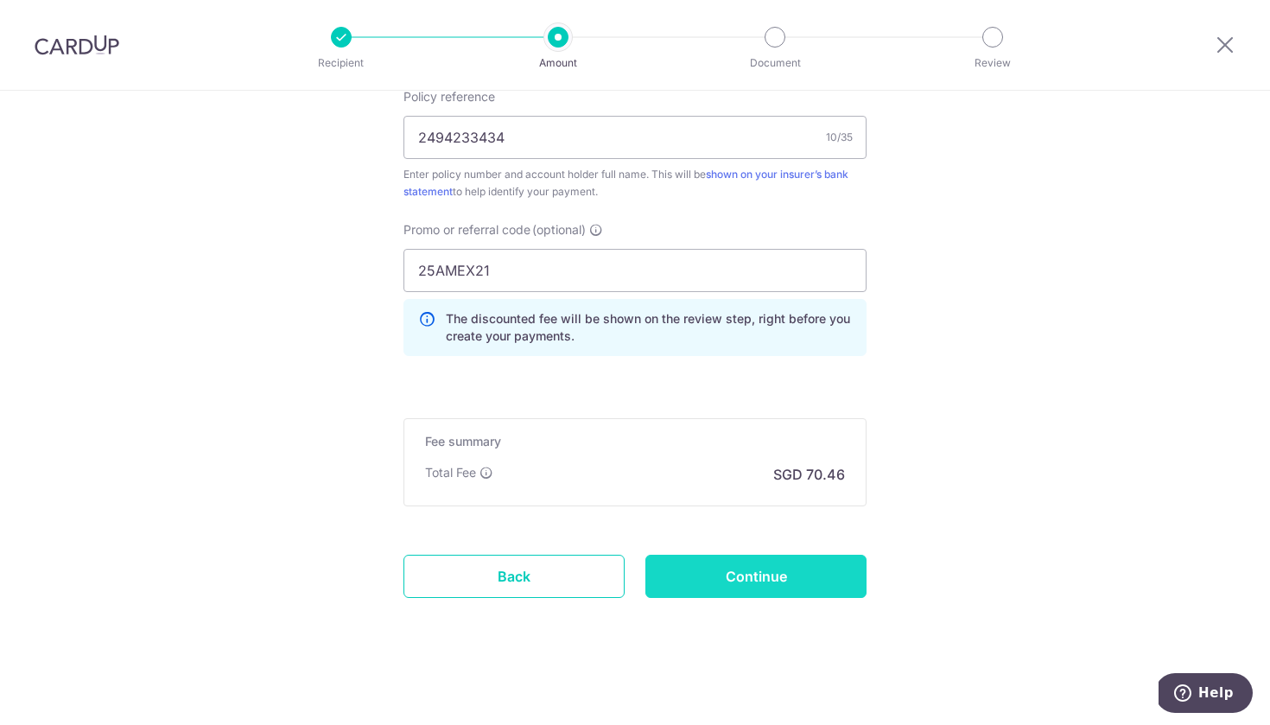
click at [767, 582] on input "Continue" at bounding box center [755, 576] width 221 height 43
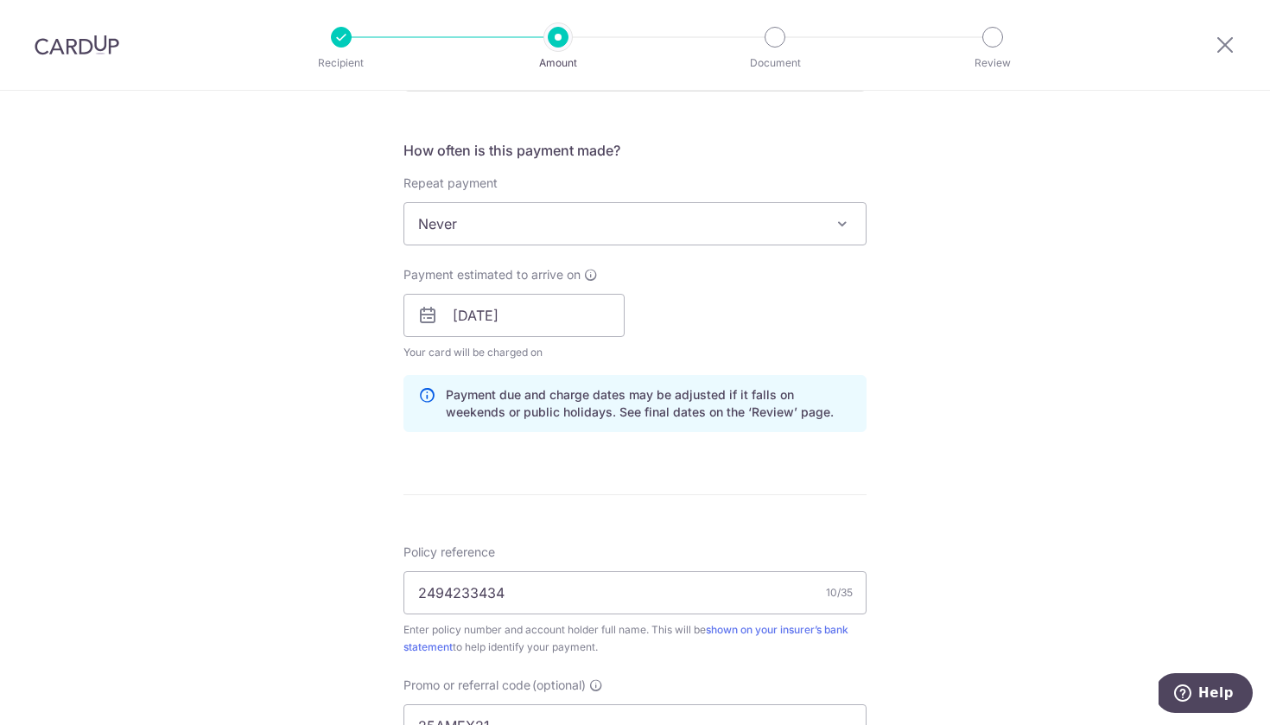
scroll to position [682, 0]
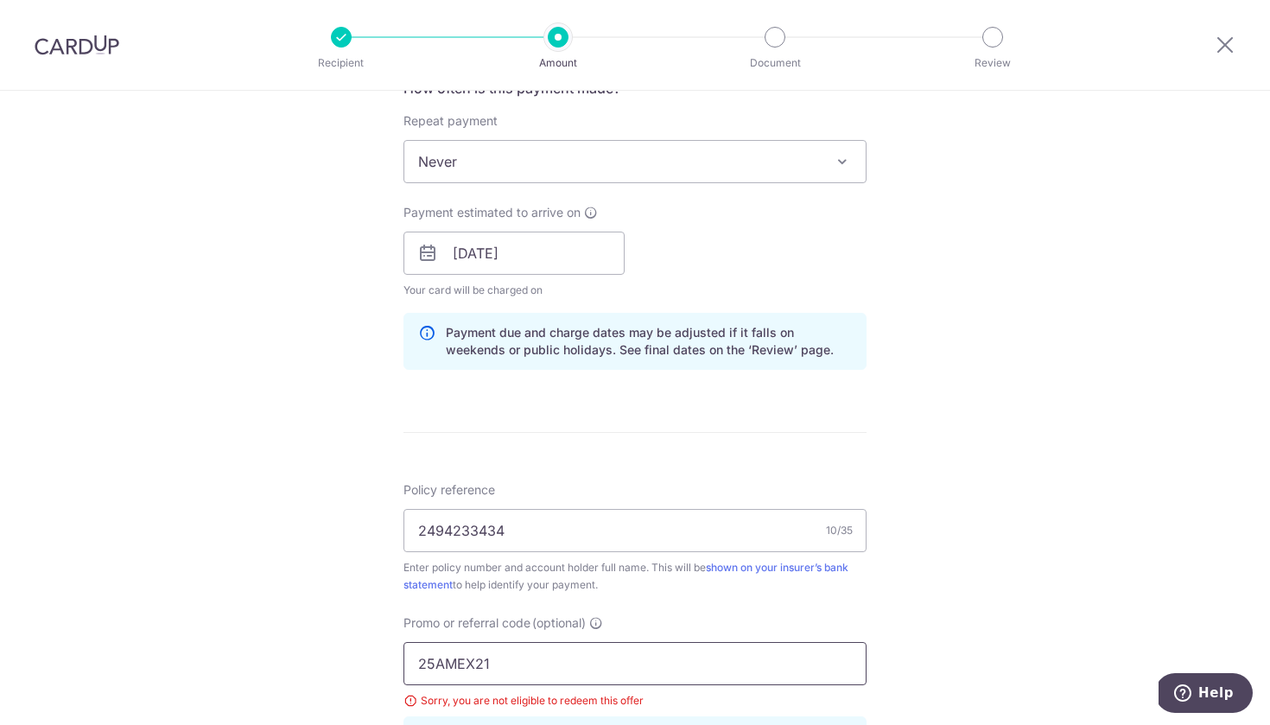
click at [522, 655] on input "25AMEX21" at bounding box center [635, 663] width 463 height 43
type input "25AMEX18"
click button "Add Card" at bounding box center [0, 0] width 0 height 0
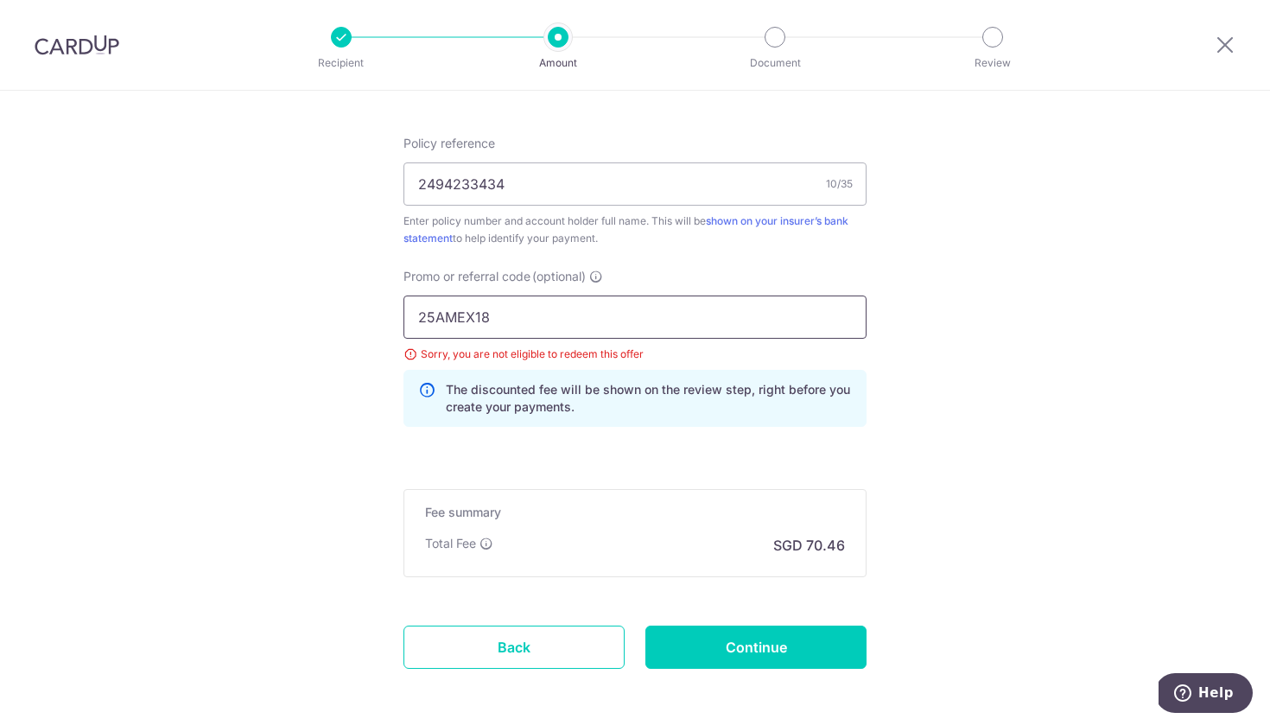
scroll to position [1031, 0]
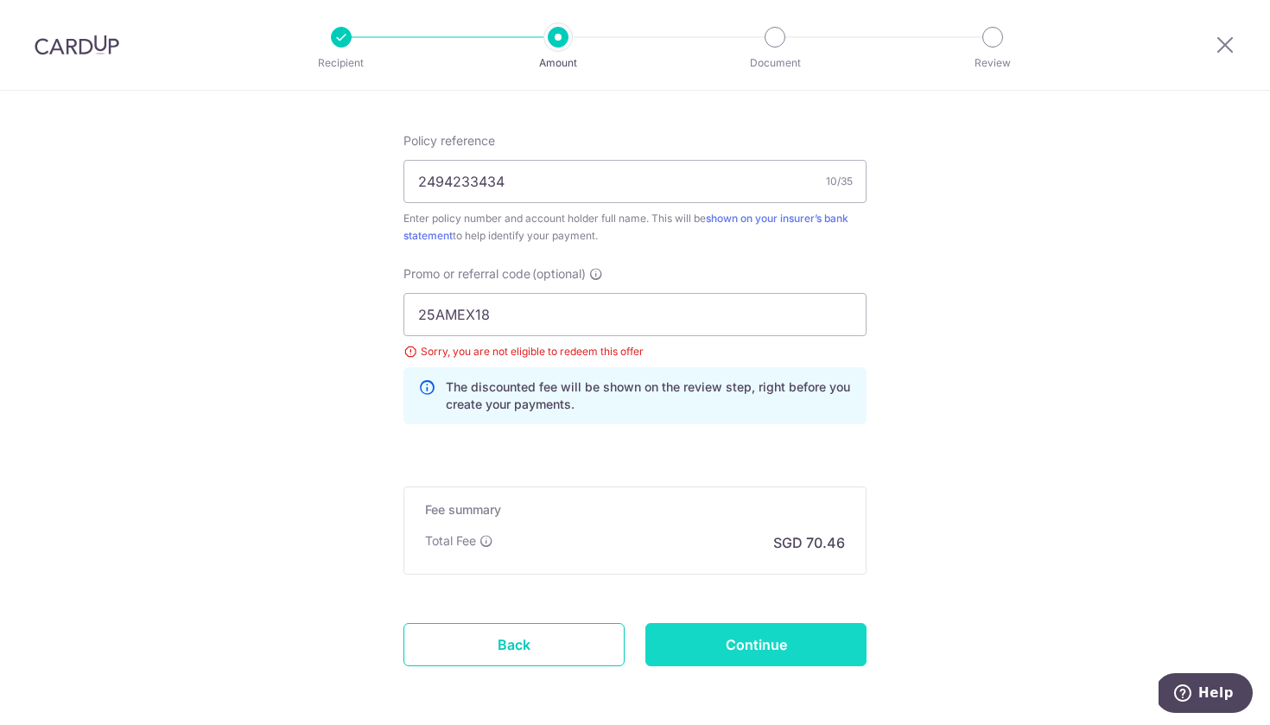
click at [731, 640] on input "Continue" at bounding box center [755, 644] width 221 height 43
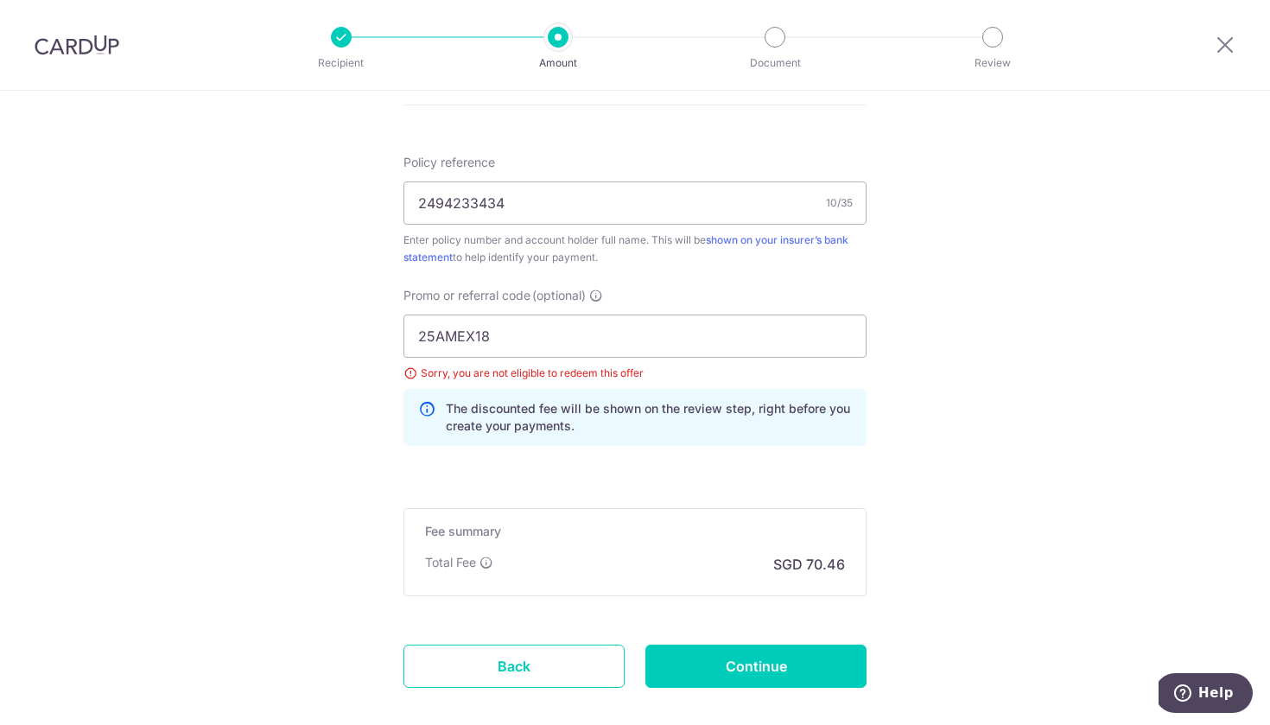
scroll to position [1012, 0]
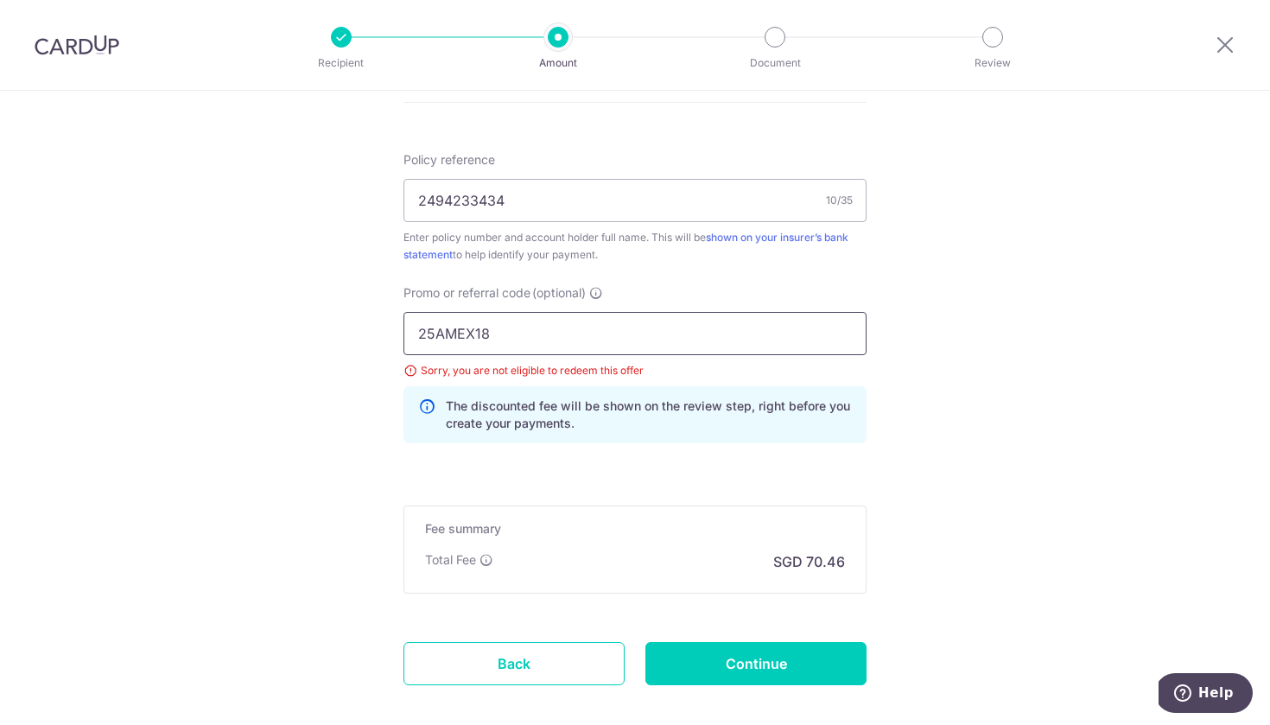
click at [591, 323] on input "25AMEX18" at bounding box center [635, 333] width 463 height 43
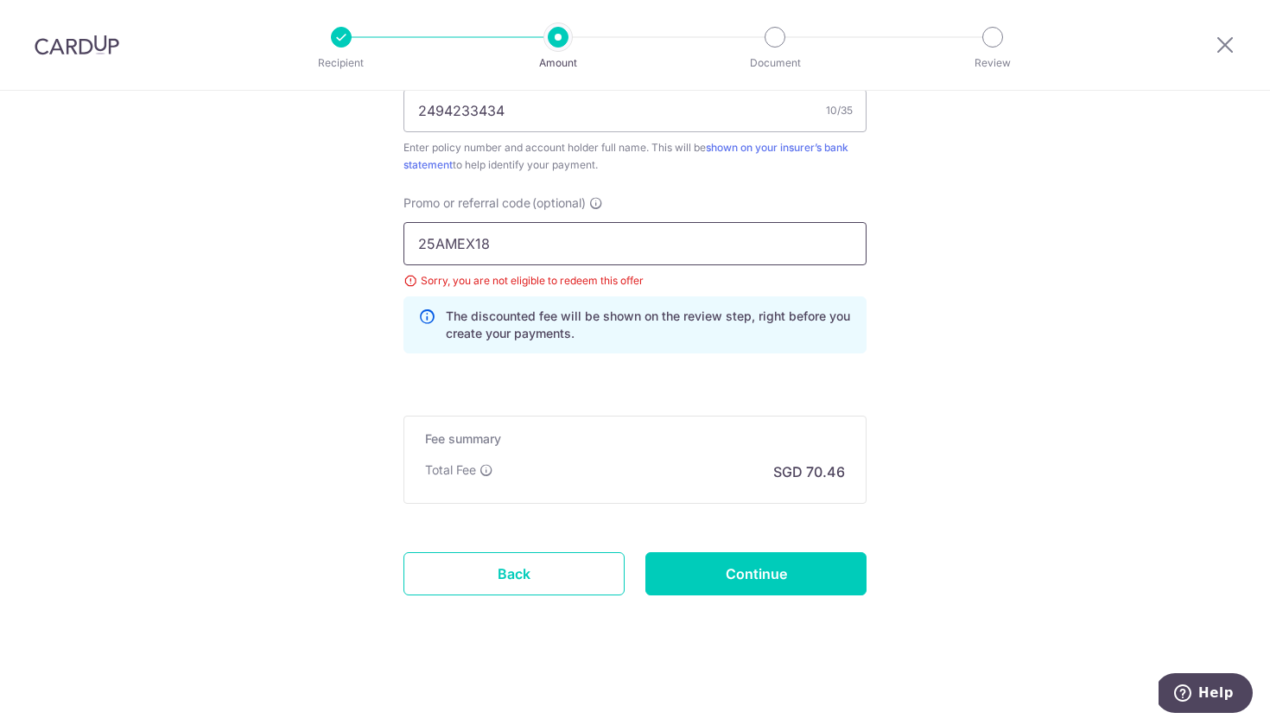
scroll to position [1102, 0]
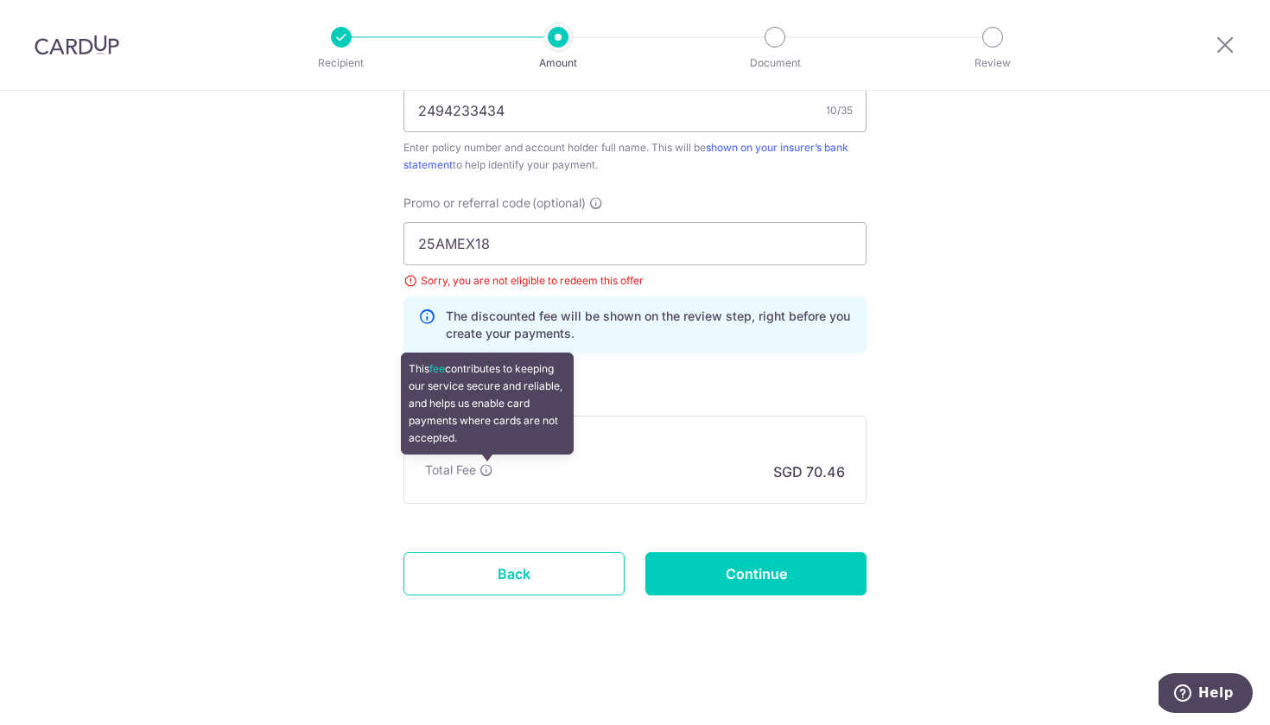
click at [488, 473] on icon at bounding box center [487, 470] width 14 height 14
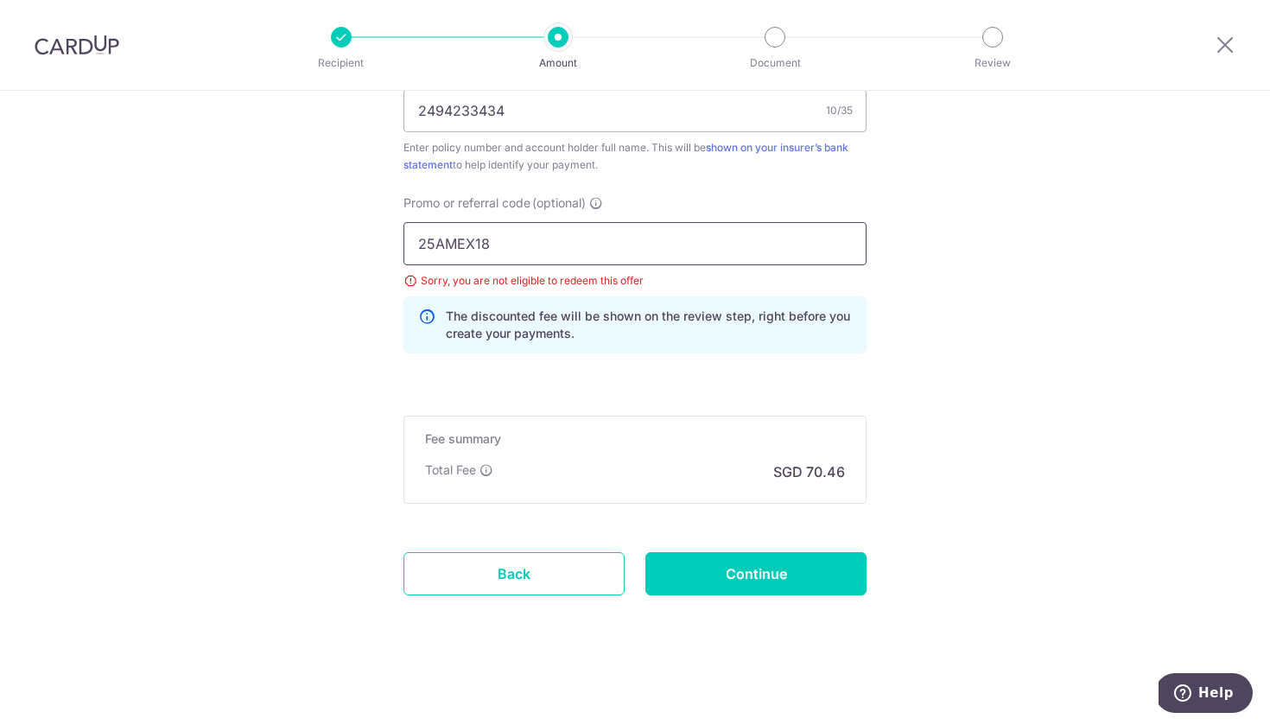
drag, startPoint x: 499, startPoint y: 232, endPoint x: 429, endPoint y: 237, distance: 70.1
click at [429, 237] on input "25AMEX18" at bounding box center [635, 243] width 463 height 43
type input "2"
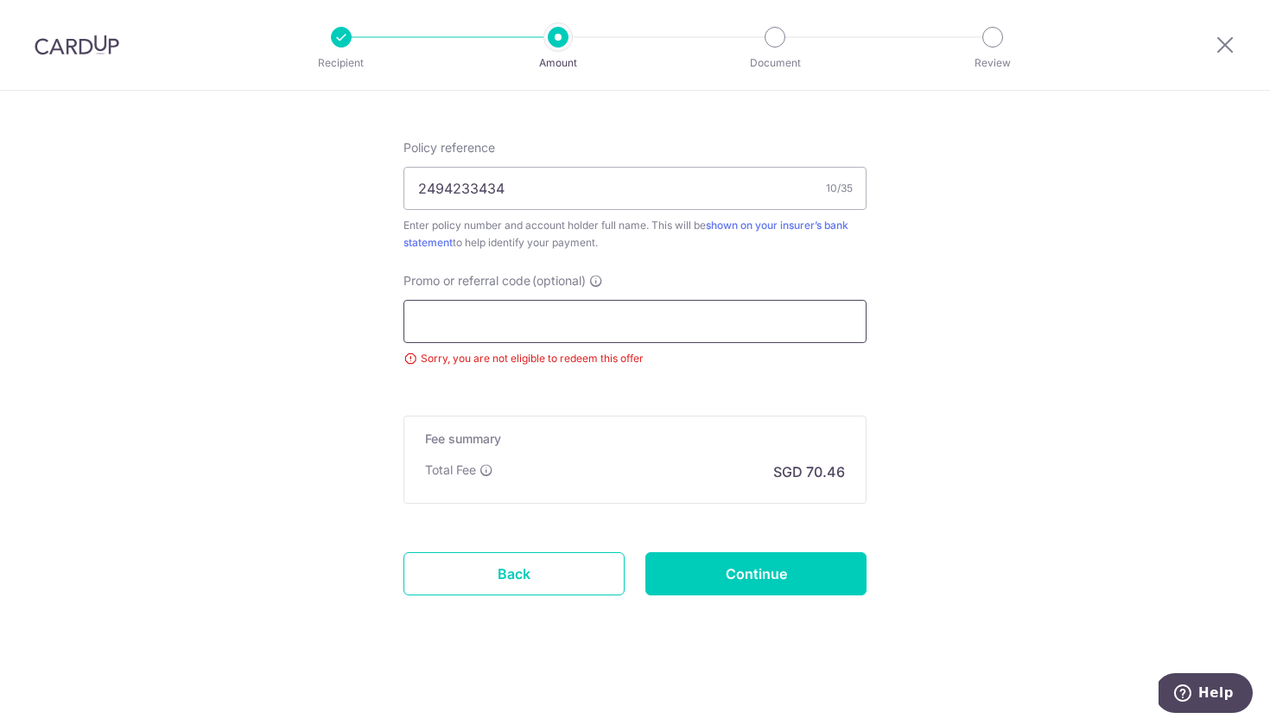
scroll to position [1024, 0]
paste input "OFF225"
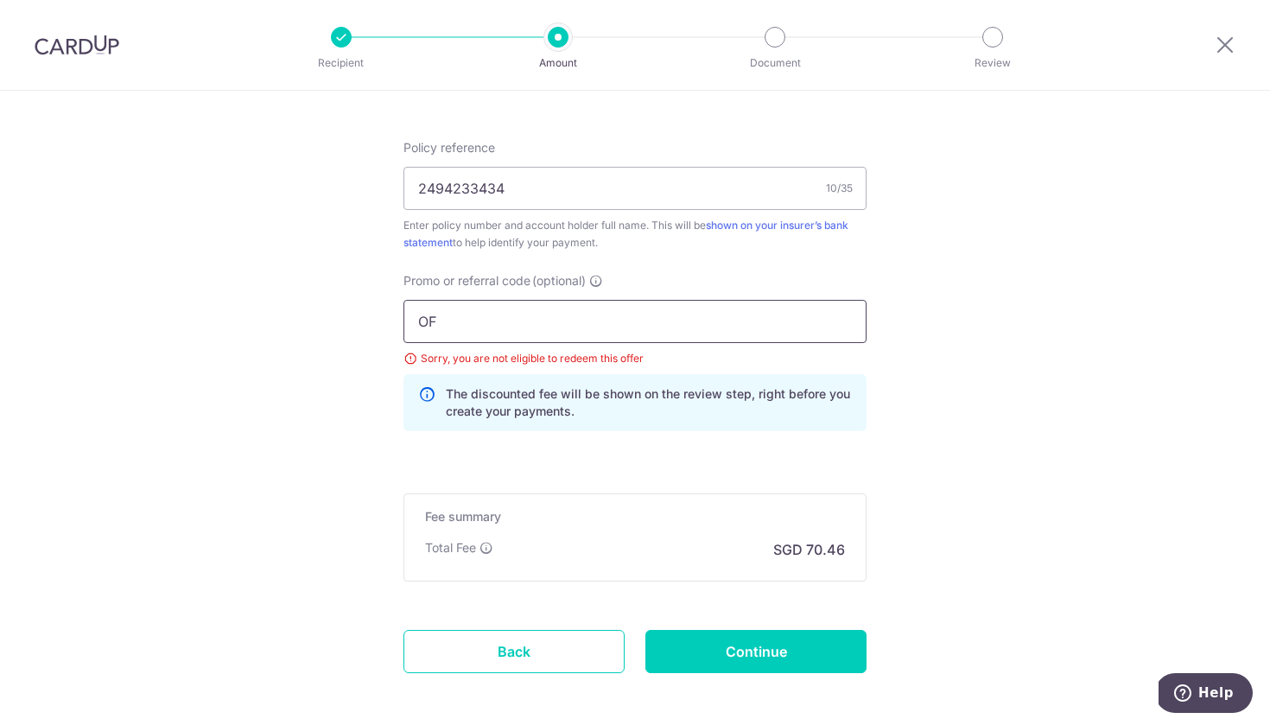
type input "O"
type input "25AMEX21"
click at [699, 342] on input "25AMEX21" at bounding box center [635, 321] width 463 height 43
click at [713, 327] on input "25AMEX21" at bounding box center [635, 321] width 463 height 43
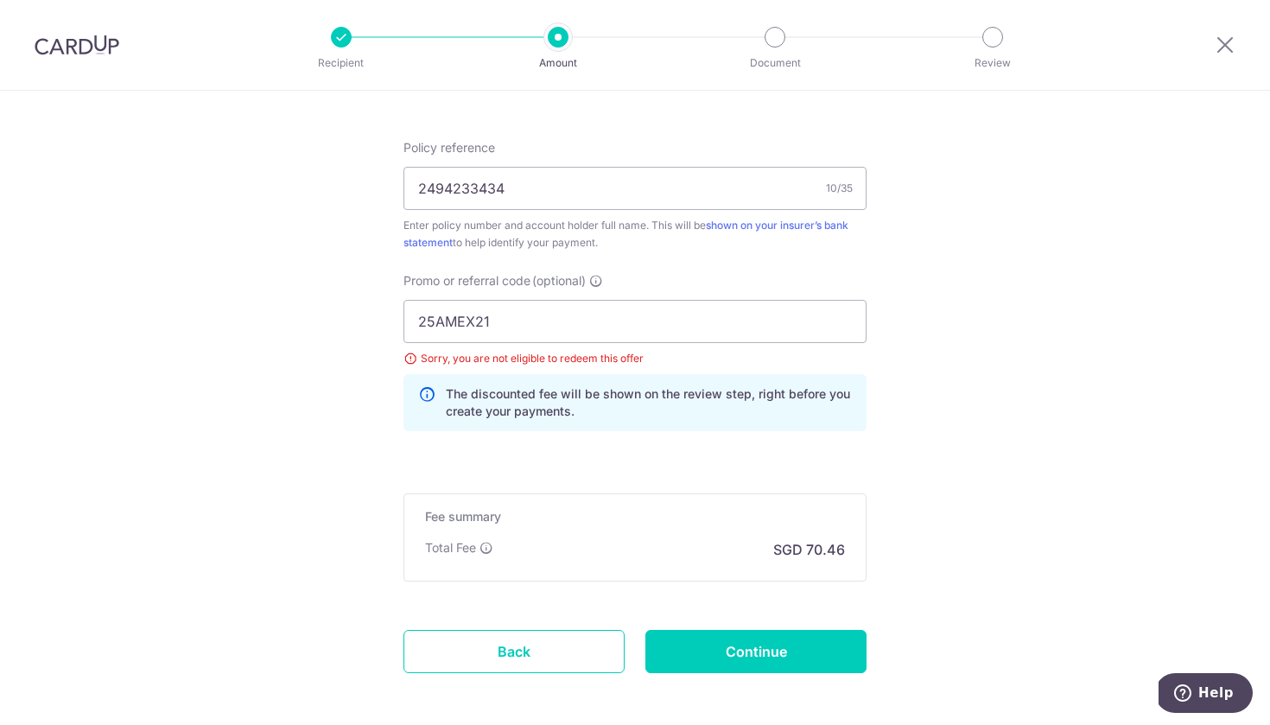
click at [683, 273] on div "Promo or referral code (optional) 25AMEX21 Sorry, you are not eligible to redee…" at bounding box center [635, 351] width 463 height 159
click at [702, 194] on input "2494233434" at bounding box center [635, 188] width 463 height 43
click at [647, 336] on input "25AMEX21" at bounding box center [635, 321] width 463 height 43
click at [745, 652] on input "Continue" at bounding box center [755, 651] width 221 height 43
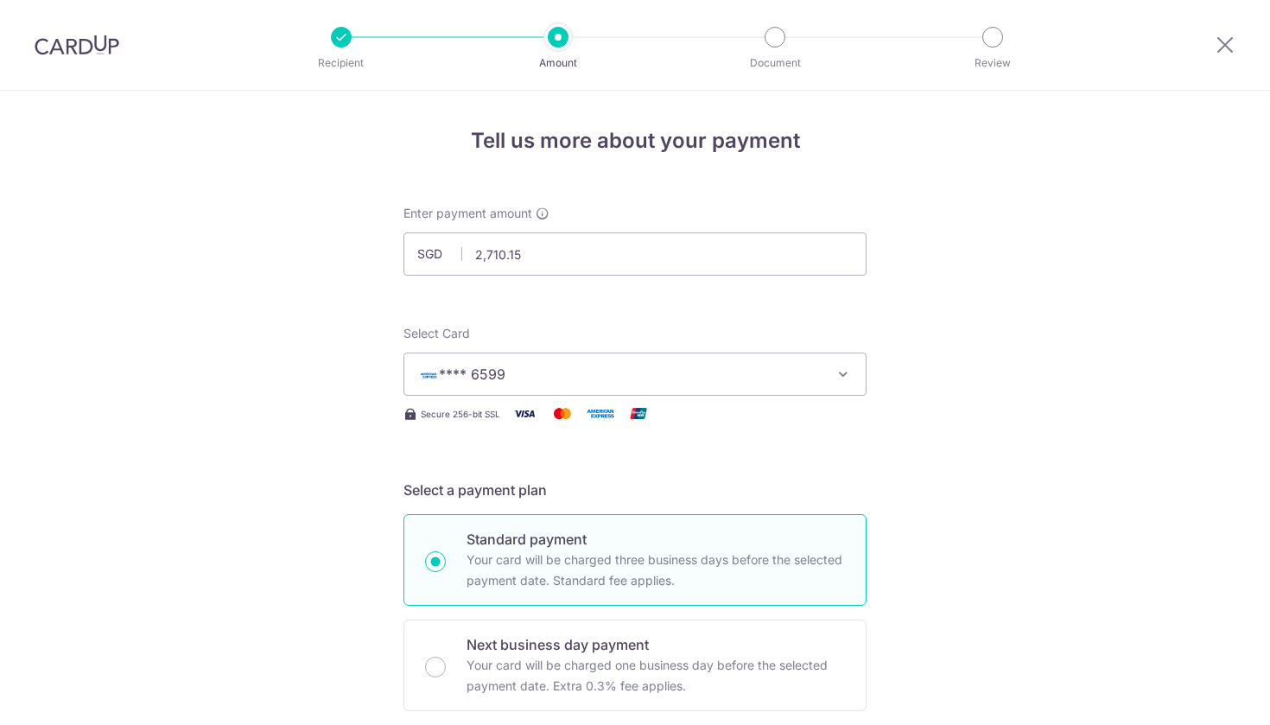
scroll to position [1098, 0]
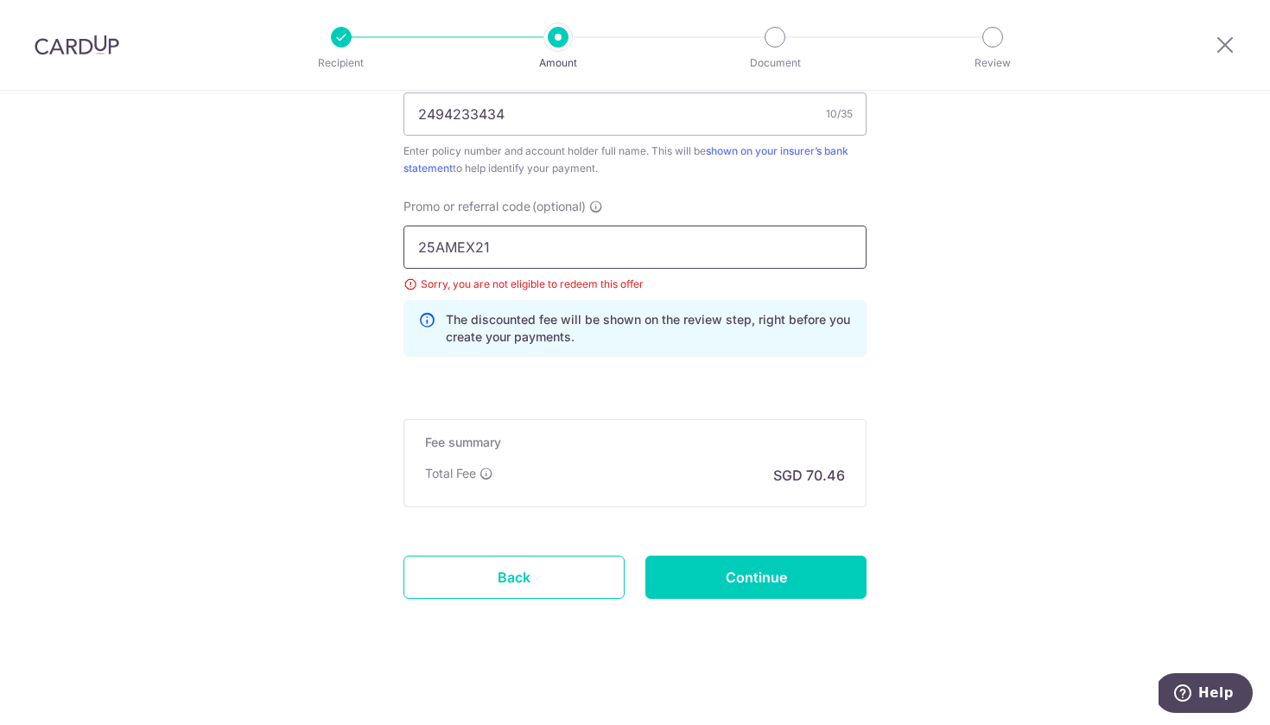
click at [772, 232] on input "25AMEX21" at bounding box center [635, 247] width 463 height 43
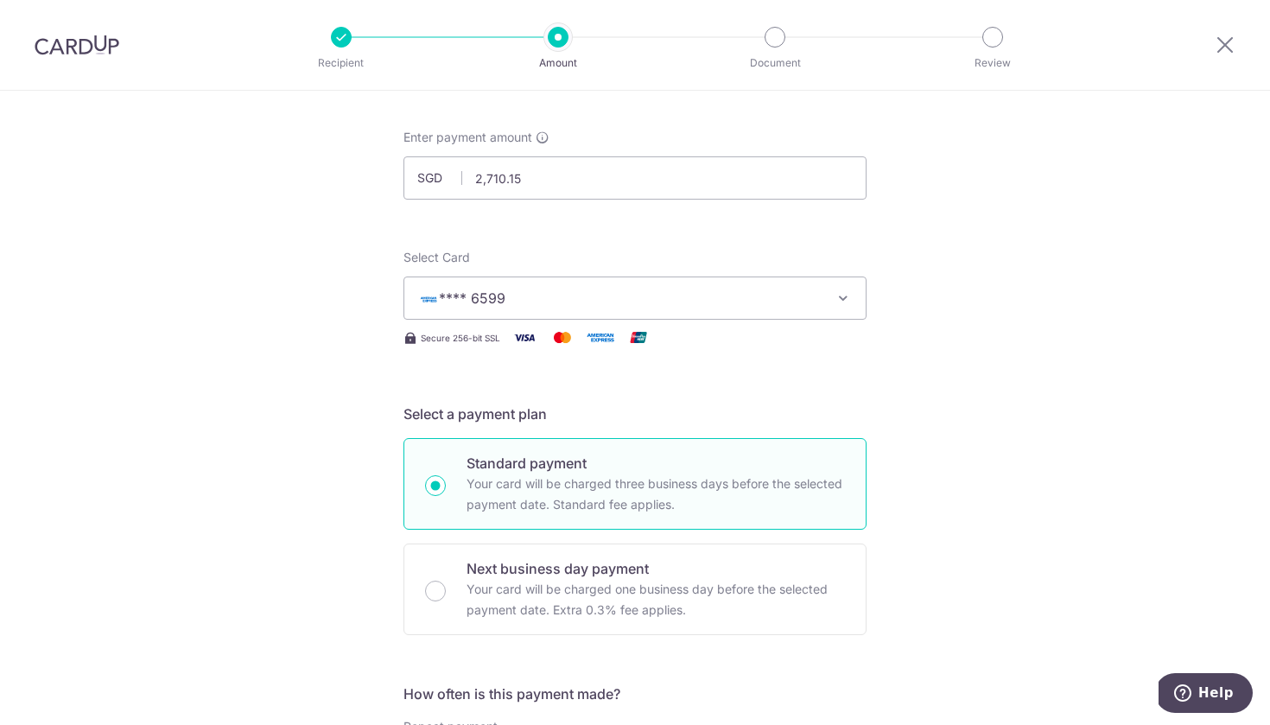
scroll to position [0, 0]
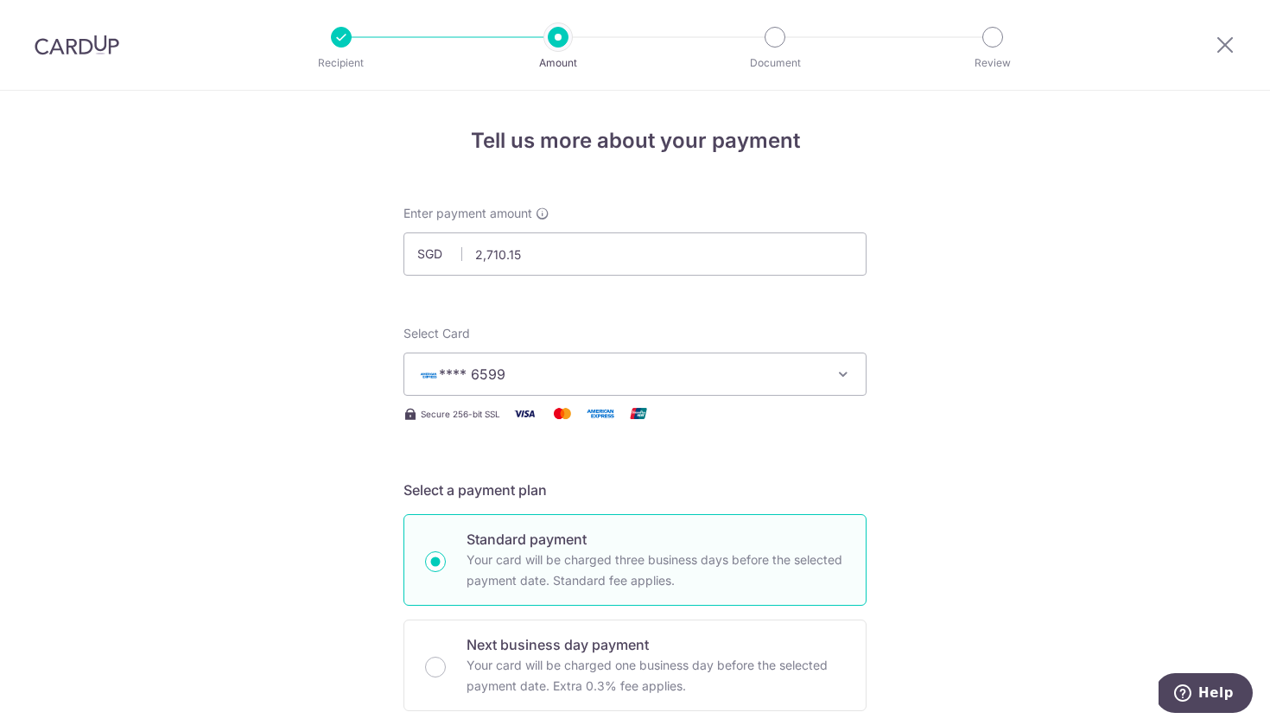
click at [692, 370] on span "**** 6599" at bounding box center [619, 374] width 403 height 21
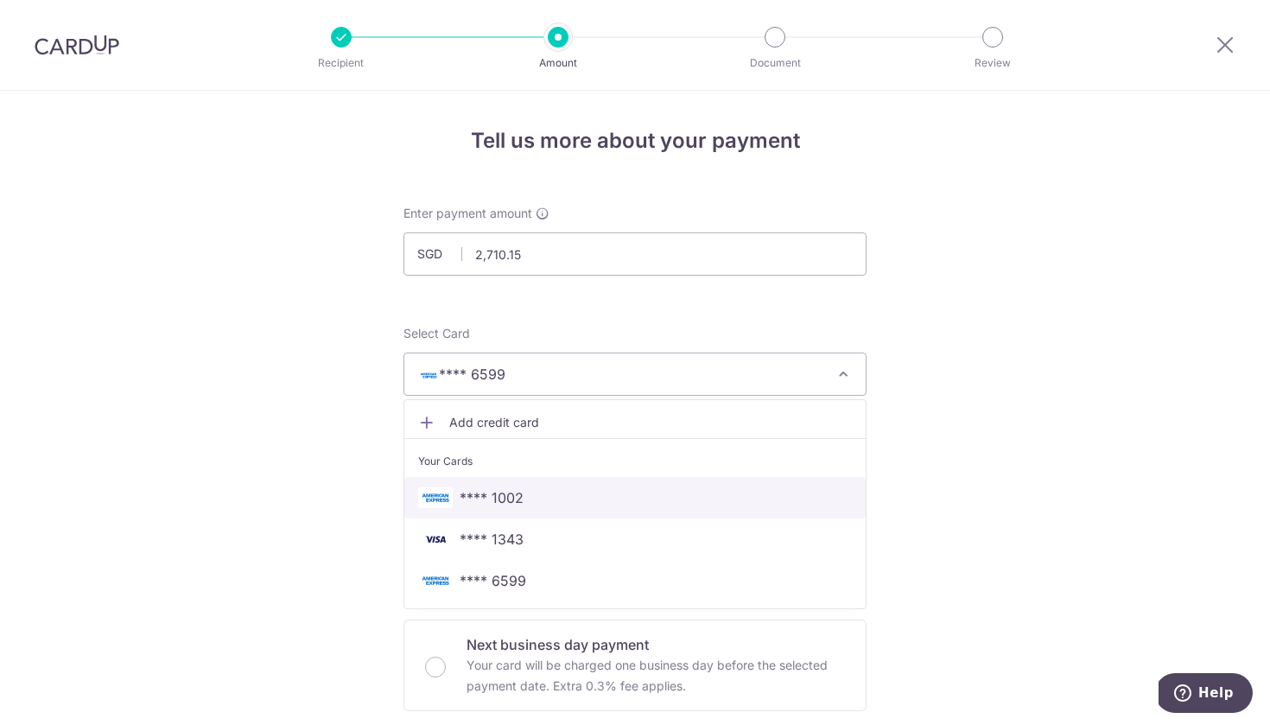
click at [486, 501] on span "**** 1002" at bounding box center [492, 497] width 64 height 21
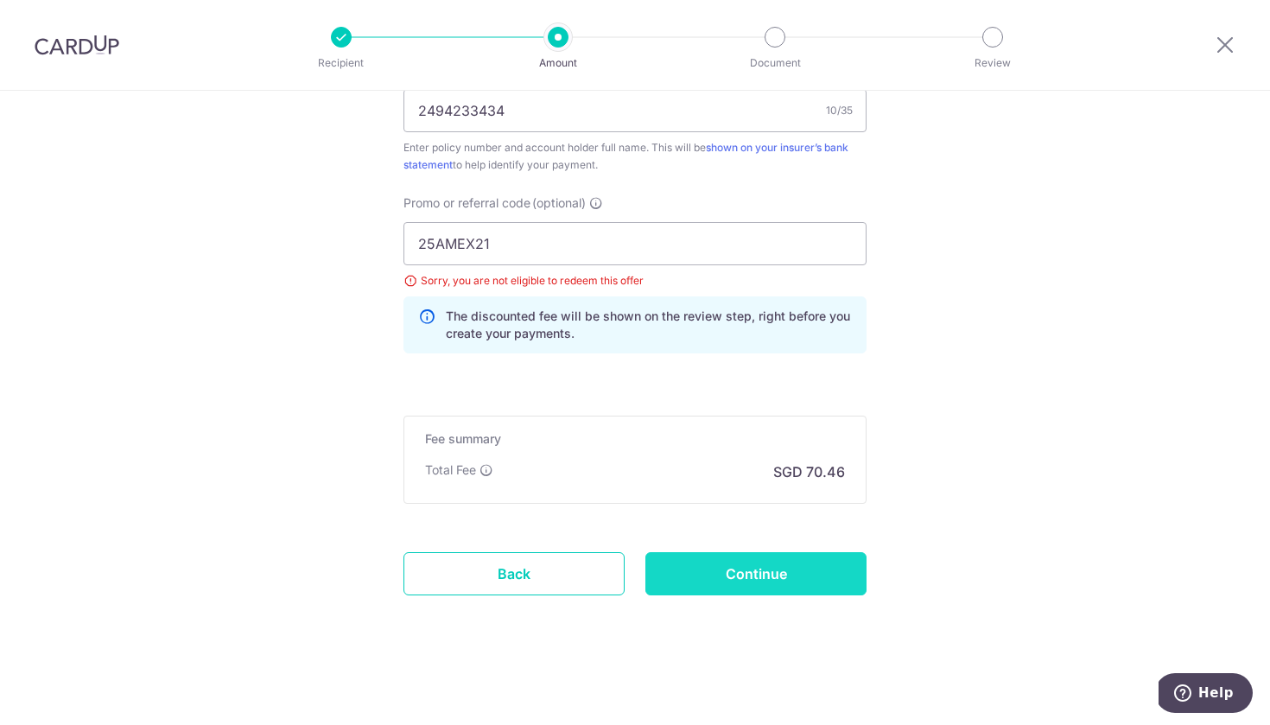
scroll to position [1102, 0]
click at [706, 573] on input "Continue" at bounding box center [755, 573] width 221 height 43
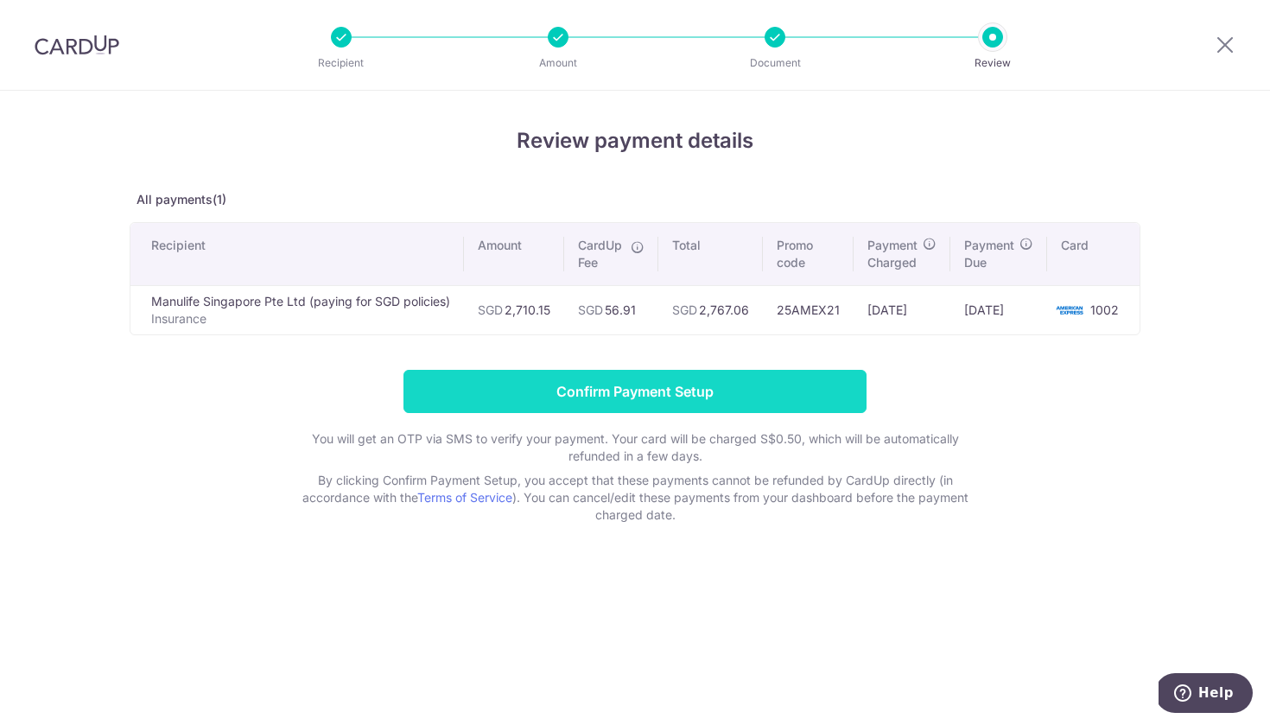
click at [709, 383] on input "Confirm Payment Setup" at bounding box center [635, 391] width 463 height 43
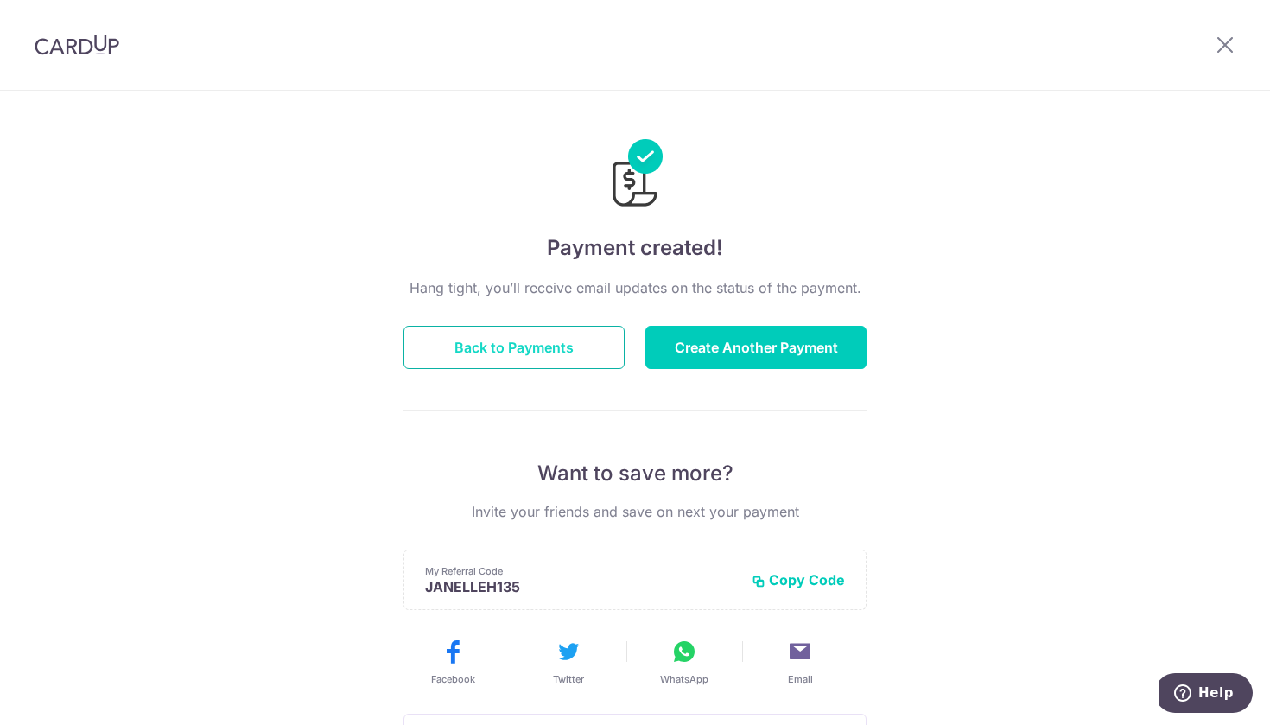
click at [542, 362] on button "Back to Payments" at bounding box center [514, 347] width 221 height 43
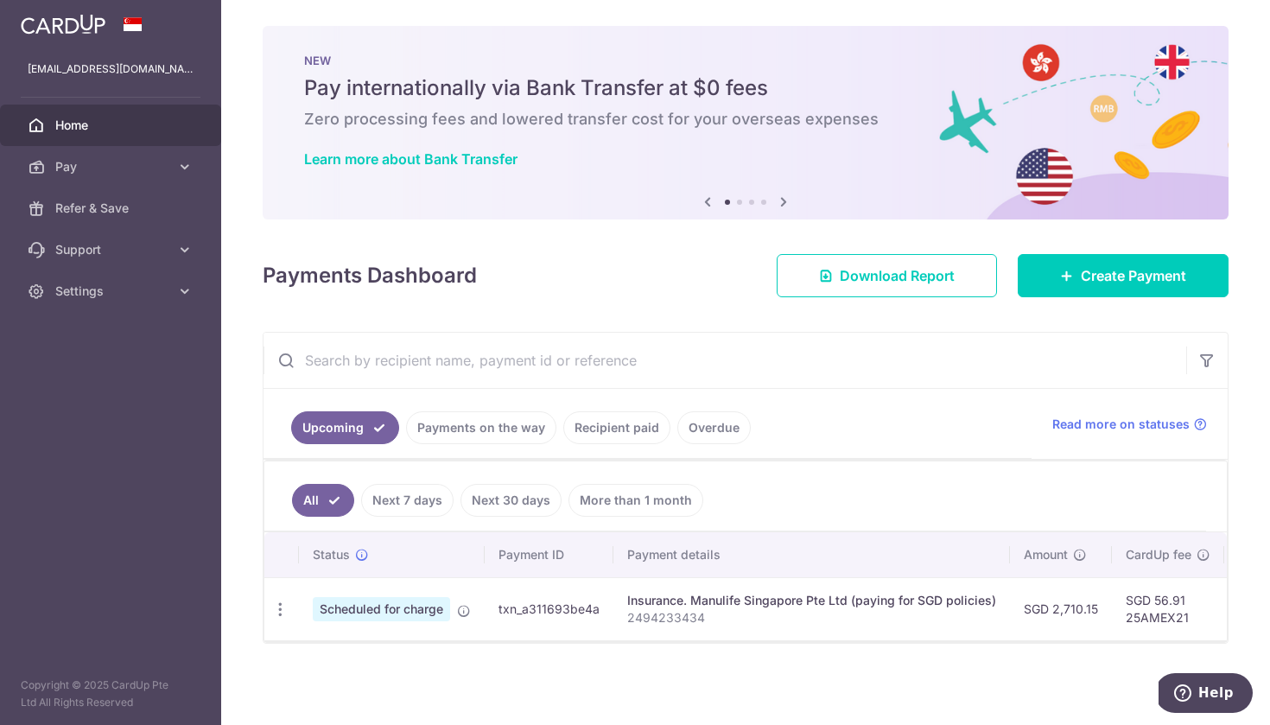
scroll to position [2, 0]
